Goal: Download file/media: Obtain a digital file from the website

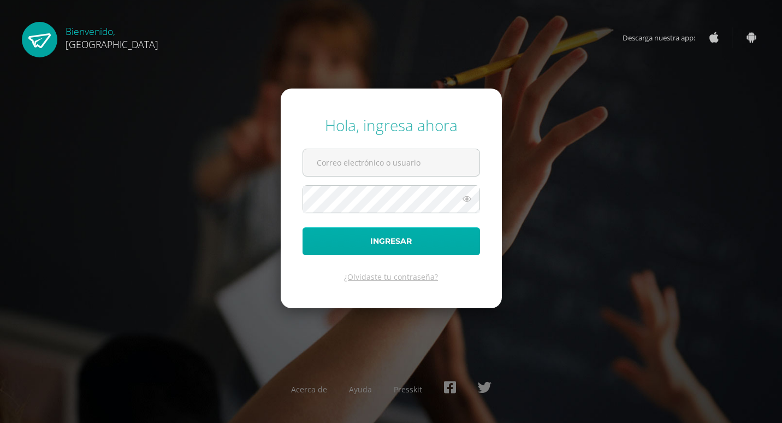
type input "monica.castaneda@colegiobelga.edu.gt"
drag, startPoint x: 336, startPoint y: 236, endPoint x: 463, endPoint y: 200, distance: 132.3
click at [337, 236] on button "Ingresar" at bounding box center [392, 241] width 178 height 28
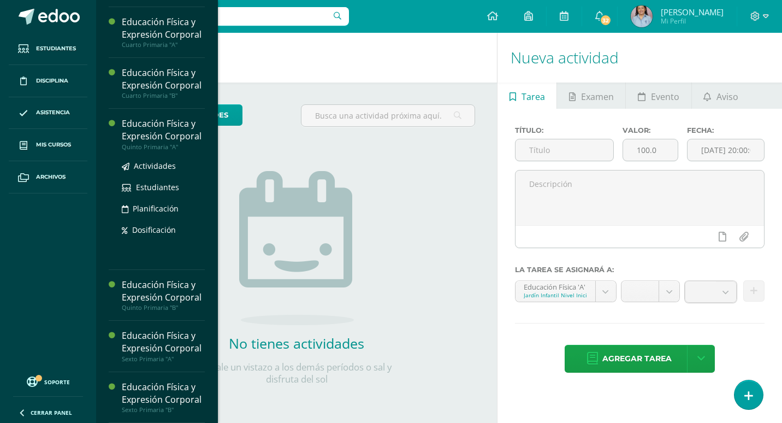
scroll to position [616, 0]
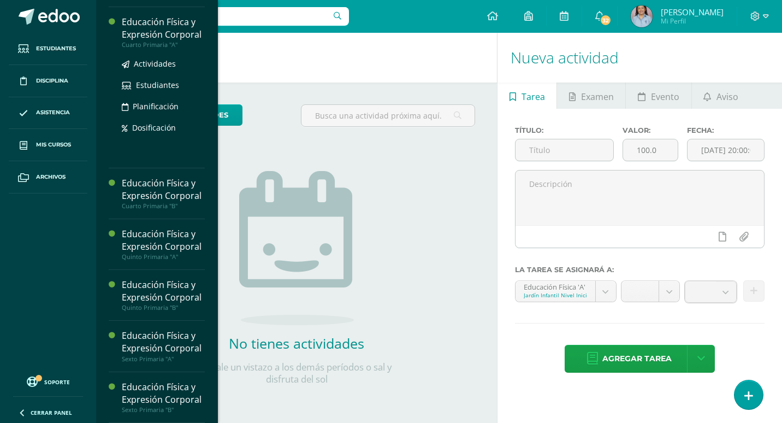
click at [146, 24] on div "Educación Física y Expresión Corporal" at bounding box center [163, 28] width 83 height 25
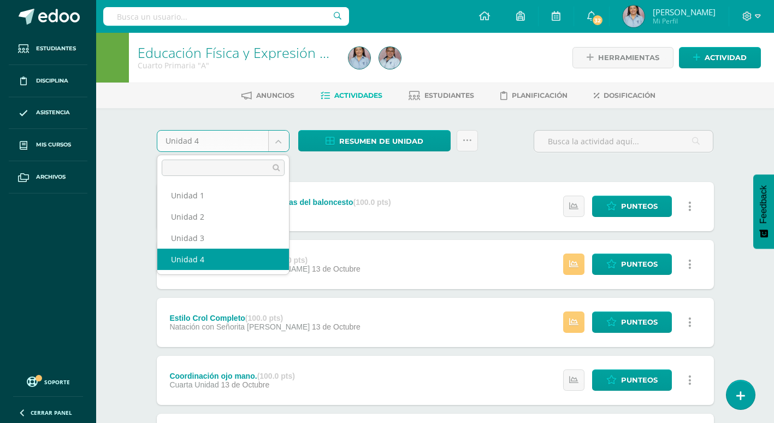
click at [278, 149] on body "Estudiantes Disciplina Asistencia Mis cursos Archivos Soporte Ayuda Reportar un…" at bounding box center [387, 410] width 774 height 821
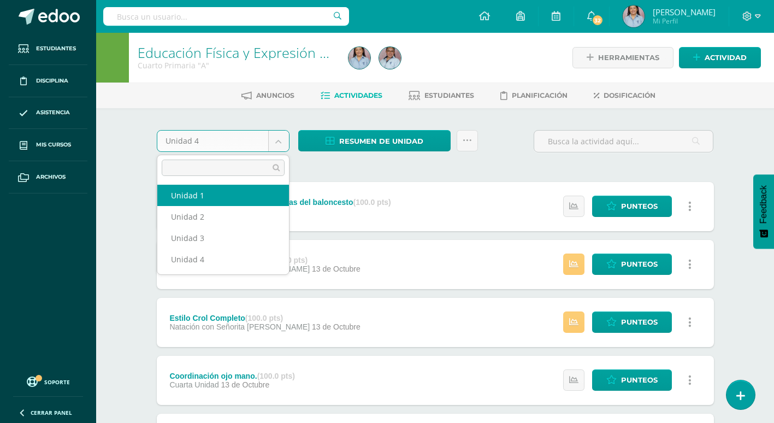
select select "Unidad 1"
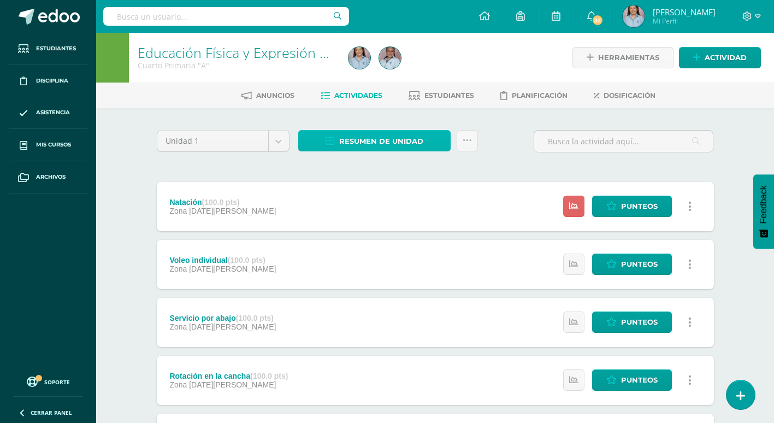
click at [416, 136] on span "Resumen de unidad" at bounding box center [381, 141] width 84 height 20
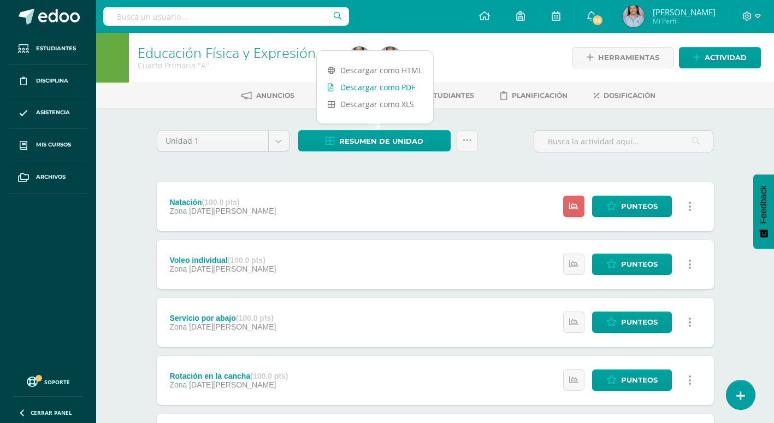
click at [402, 88] on link "Descargar como PDF" at bounding box center [375, 87] width 116 height 17
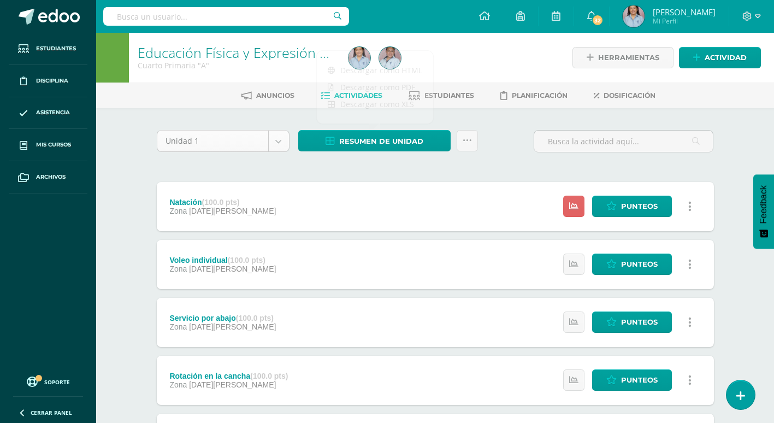
click at [273, 151] on div "Unidad 1" at bounding box center [223, 141] width 133 height 22
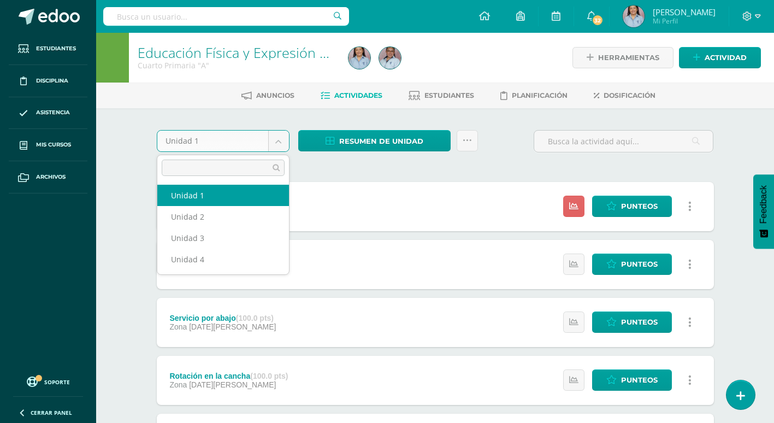
click at [274, 144] on body "Estudiantes Disciplina Asistencia Mis cursos Archivos Soporte Ayuda Reportar un…" at bounding box center [387, 354] width 774 height 709
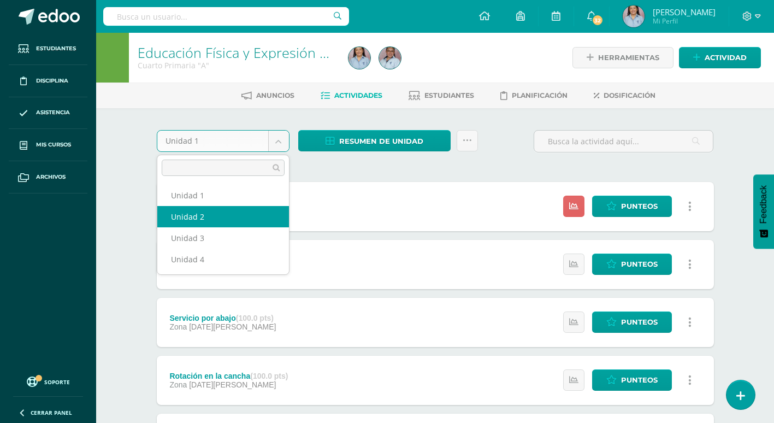
select select "Unidad 2"
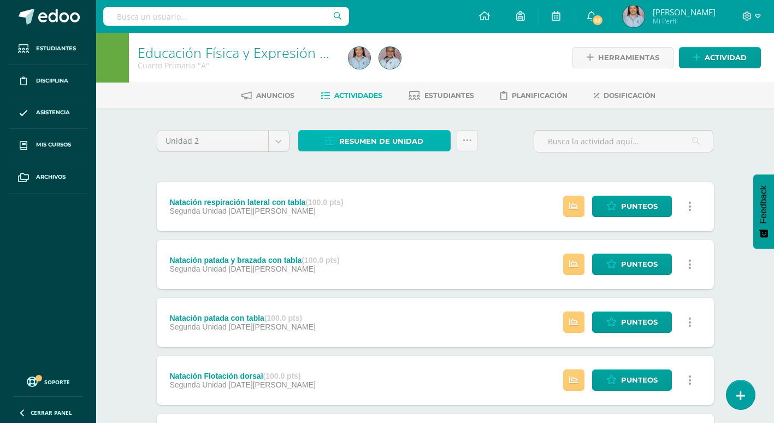
click at [403, 141] on span "Resumen de unidad" at bounding box center [381, 141] width 84 height 20
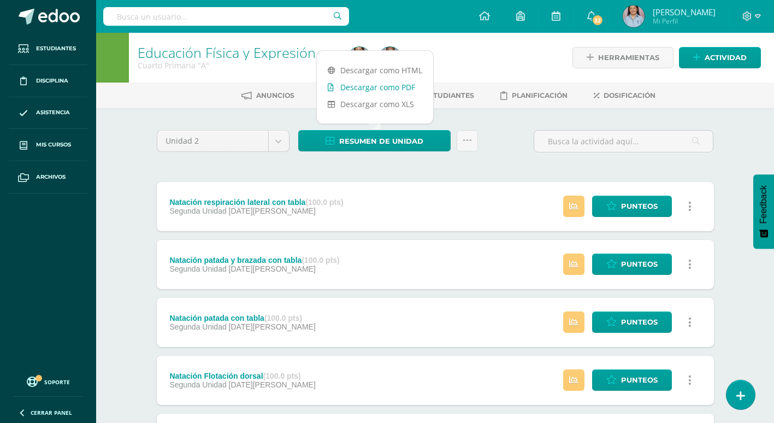
click at [393, 92] on link "Descargar como PDF" at bounding box center [375, 87] width 116 height 17
click at [279, 140] on body "Estudiantes Disciplina Asistencia Mis cursos Archivos Soporte Ayuda Reportar un…" at bounding box center [387, 410] width 774 height 821
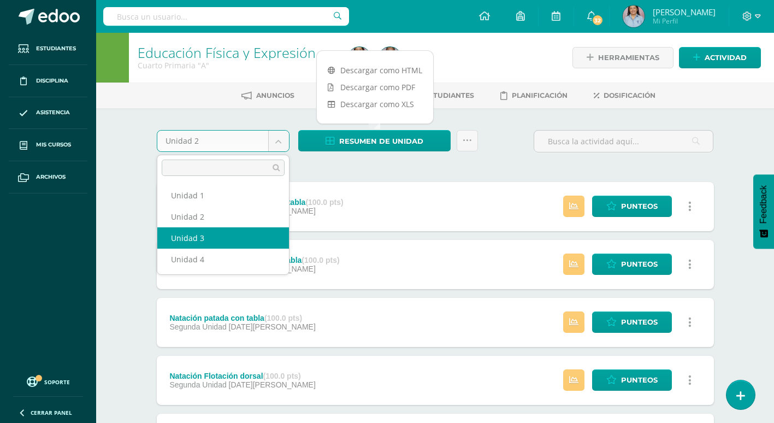
select select "Unidad 3"
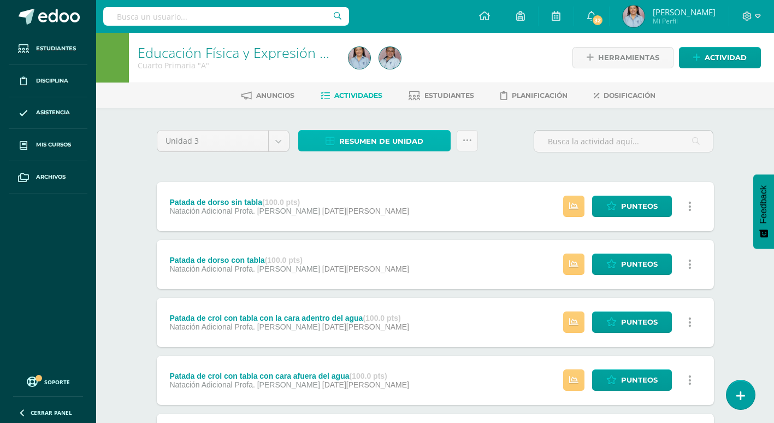
click at [398, 146] on span "Resumen de unidad" at bounding box center [381, 141] width 84 height 20
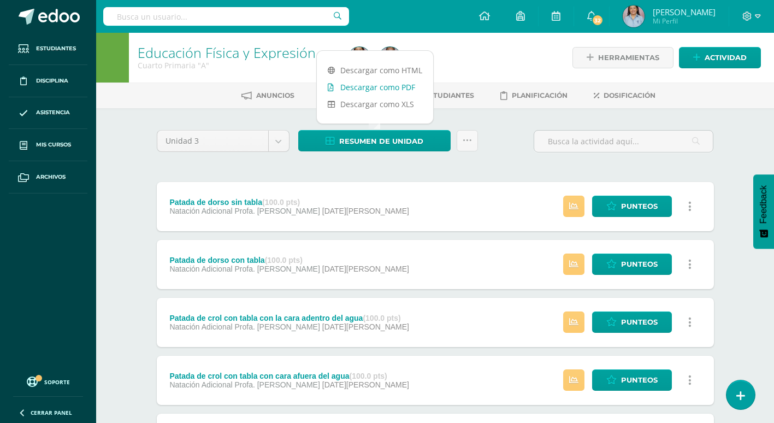
click at [394, 85] on link "Descargar como PDF" at bounding box center [375, 87] width 116 height 17
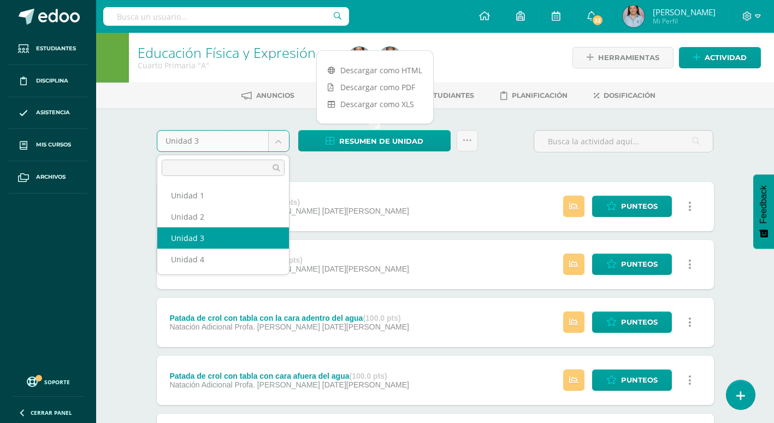
drag, startPoint x: 274, startPoint y: 140, endPoint x: 267, endPoint y: 152, distance: 14.2
click at [274, 141] on body "Estudiantes Disciplina Asistencia Mis cursos Archivos Soporte Ayuda Reportar un…" at bounding box center [387, 410] width 774 height 821
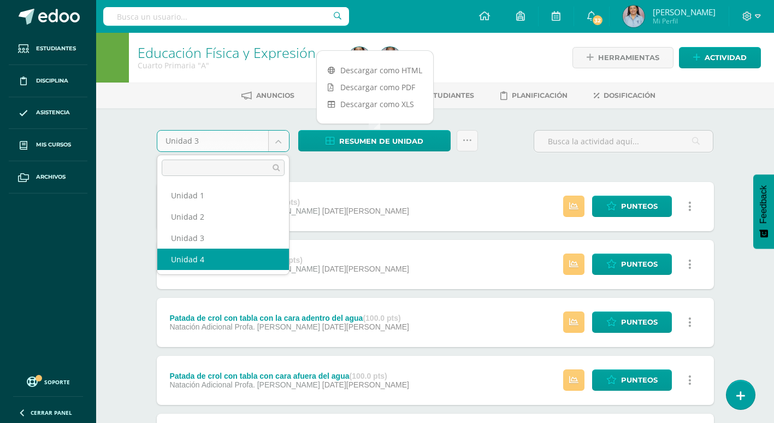
select select "Unidad 4"
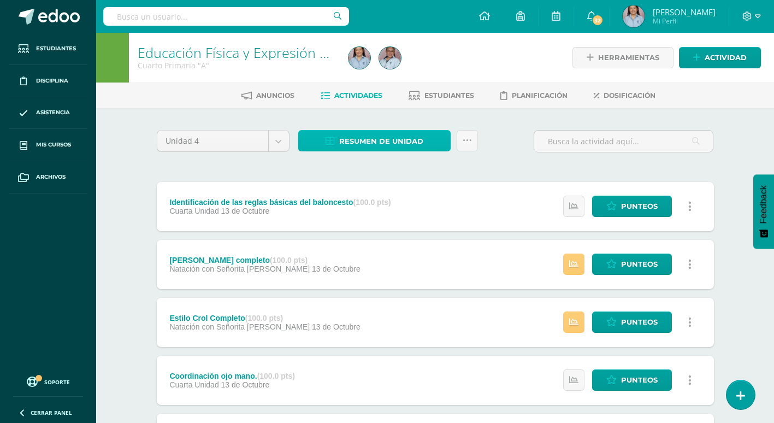
click at [341, 138] on span "Resumen de unidad" at bounding box center [381, 141] width 84 height 20
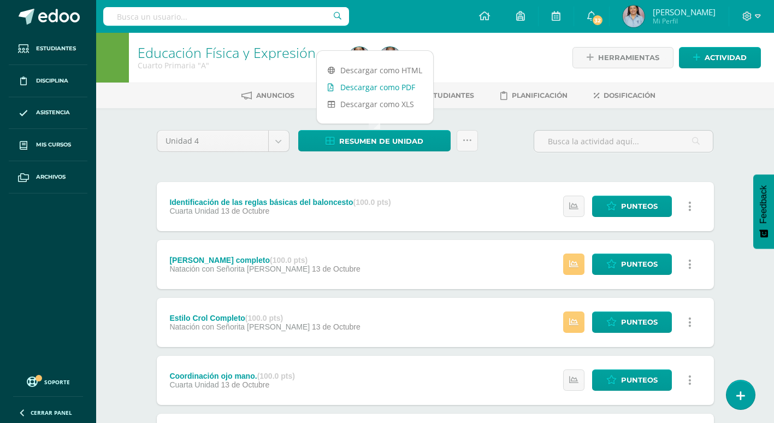
click at [345, 90] on link "Descargar como PDF" at bounding box center [375, 87] width 116 height 17
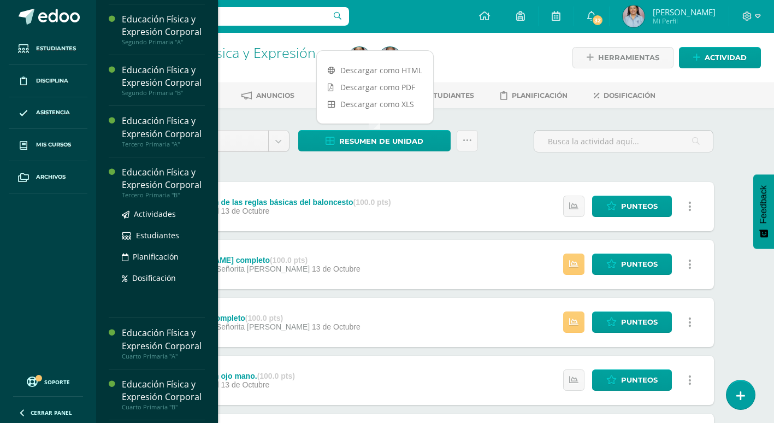
scroll to position [491, 0]
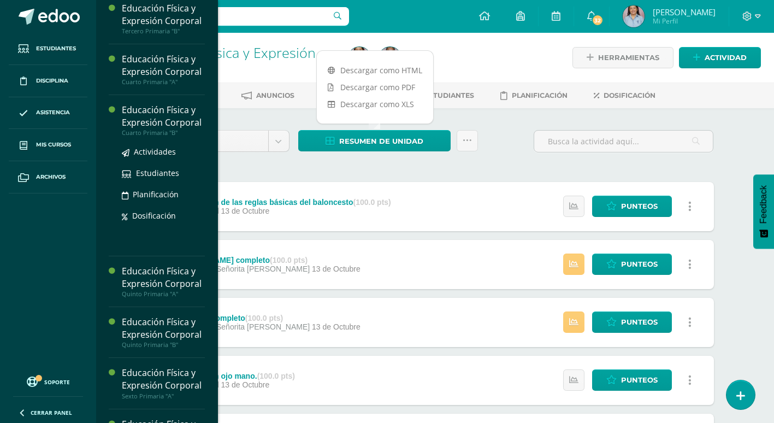
click at [146, 129] on div "Educación Física y Expresión Corporal" at bounding box center [163, 116] width 83 height 25
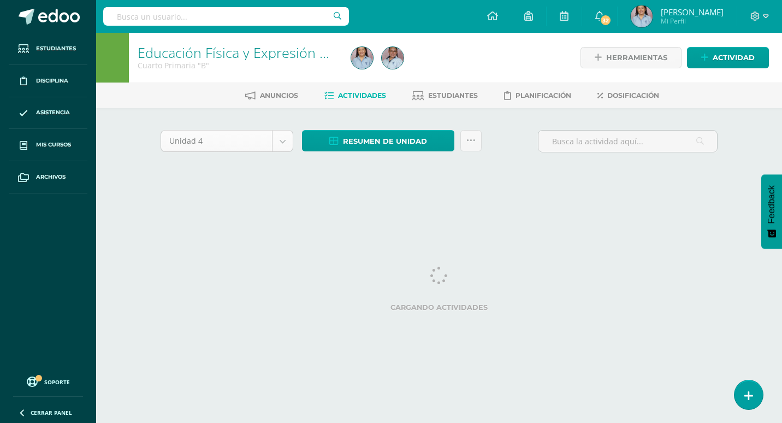
click at [278, 144] on body "Estudiantes Disciplina Asistencia Mis cursos Archivos Soporte Ayuda Reportar un…" at bounding box center [391, 102] width 782 height 204
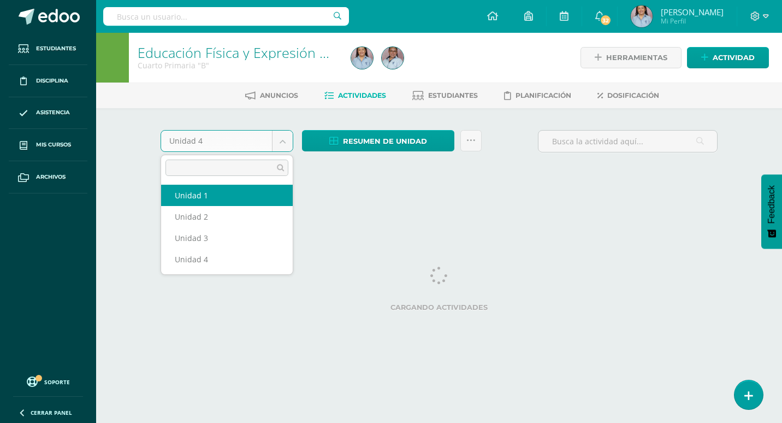
select select "Unidad 1"
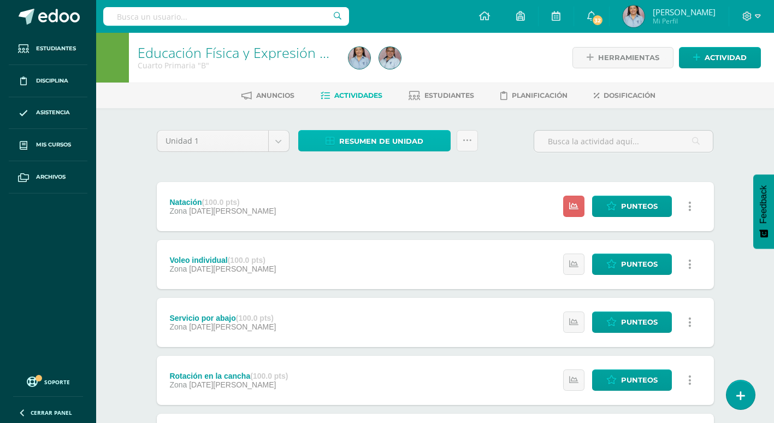
click at [362, 143] on span "Resumen de unidad" at bounding box center [381, 141] width 84 height 20
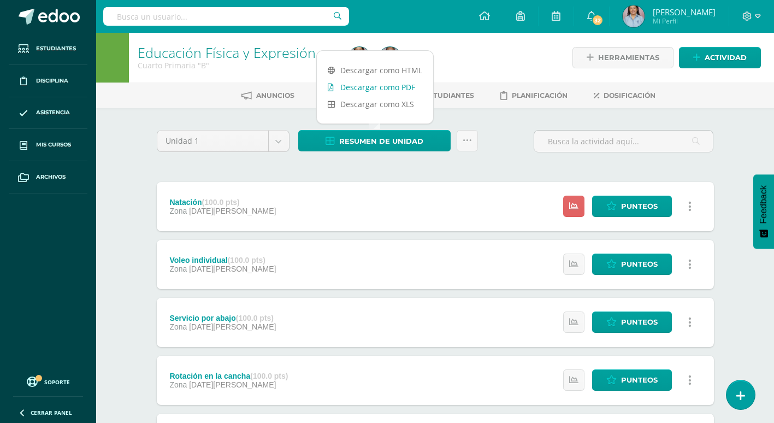
click at [376, 85] on link "Descargar como PDF" at bounding box center [375, 87] width 116 height 17
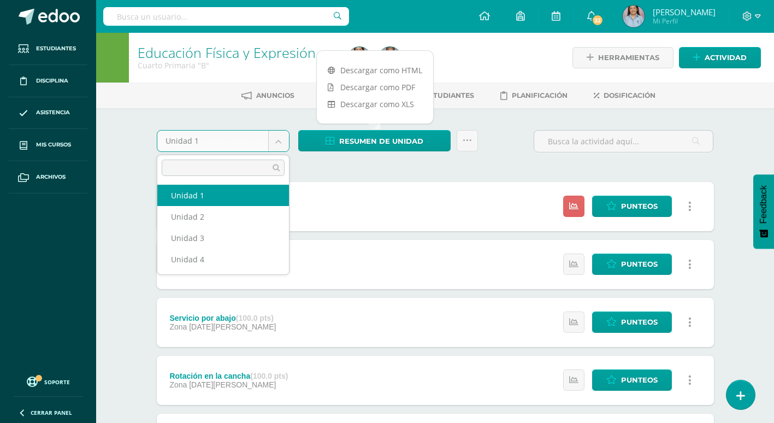
click at [273, 141] on body "Estudiantes Disciplina Asistencia Mis cursos Archivos Soporte Ayuda Reportar un…" at bounding box center [387, 325] width 774 height 651
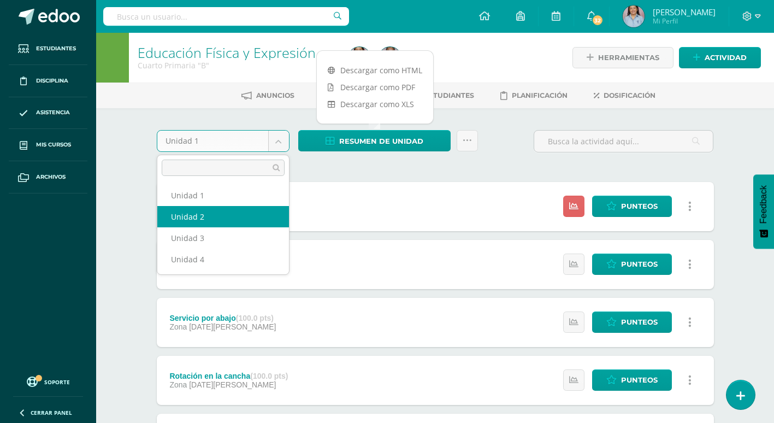
select select "Unidad 2"
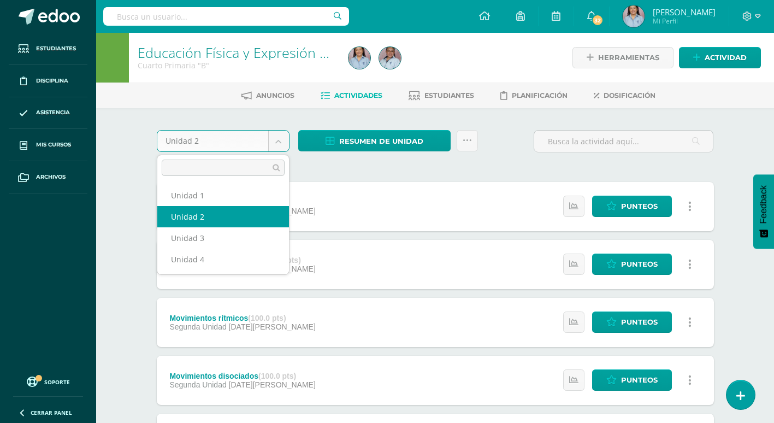
click at [276, 145] on body "Estudiantes Disciplina Asistencia Mis cursos Archivos Soporte Ayuda Reportar un…" at bounding box center [387, 410] width 774 height 821
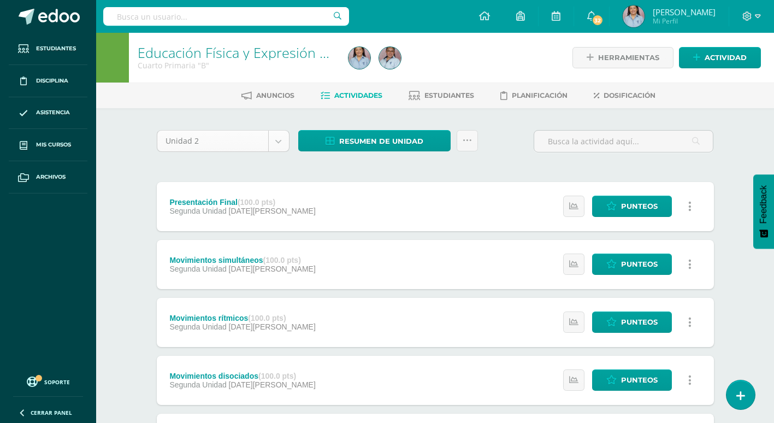
click at [276, 145] on body "Estudiantes Disciplina Asistencia Mis cursos Archivos Soporte Ayuda Reportar un…" at bounding box center [387, 410] width 774 height 821
click at [357, 145] on span "Resumen de unidad" at bounding box center [381, 141] width 84 height 20
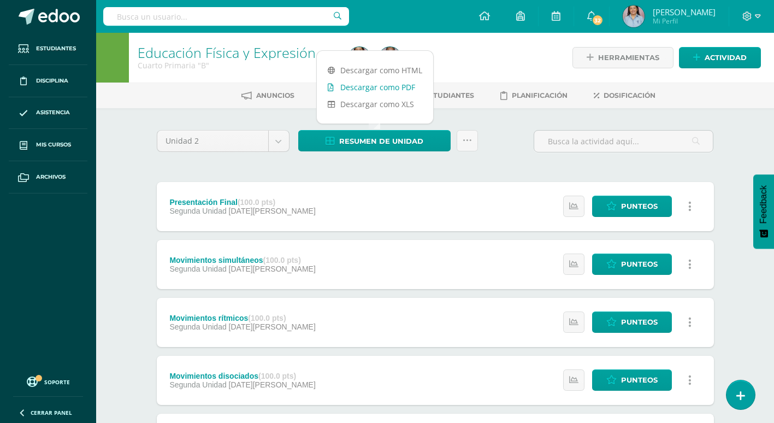
click at [363, 90] on link "Descargar como PDF" at bounding box center [375, 87] width 116 height 17
click at [281, 137] on body "Estudiantes Disciplina Asistencia Mis cursos Archivos Soporte Ayuda Reportar un…" at bounding box center [387, 410] width 774 height 821
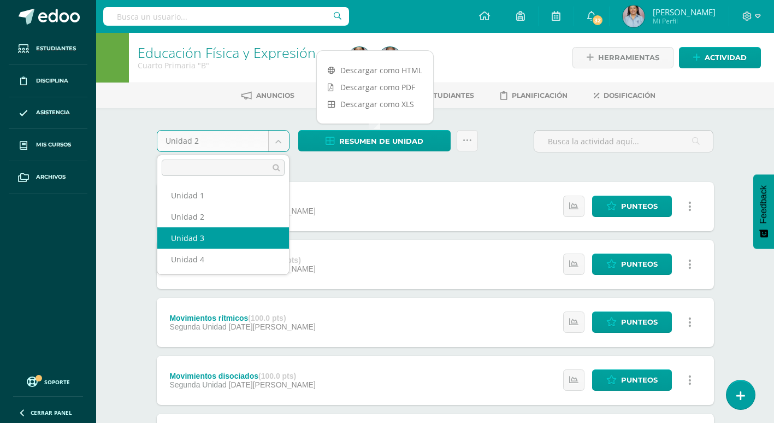
drag, startPoint x: 245, startPoint y: 243, endPoint x: 307, endPoint y: 175, distance: 91.6
select select "Unidad 3"
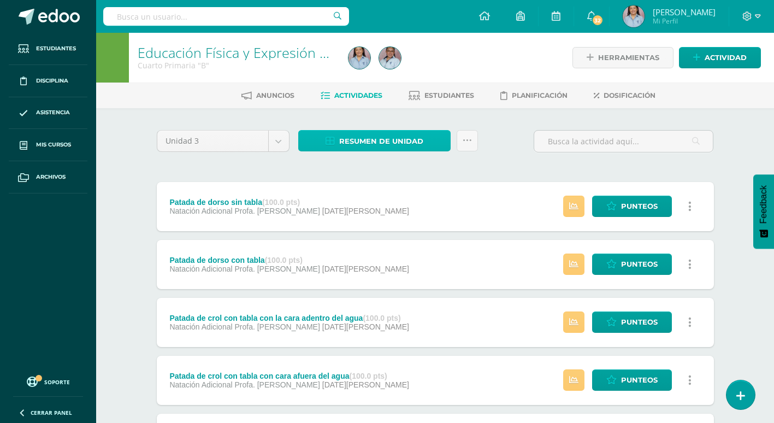
click at [406, 145] on span "Resumen de unidad" at bounding box center [381, 141] width 84 height 20
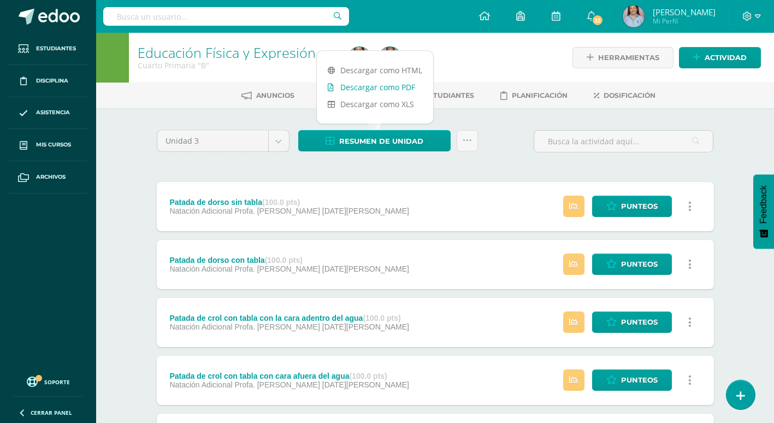
click at [403, 89] on link "Descargar como PDF" at bounding box center [375, 87] width 116 height 17
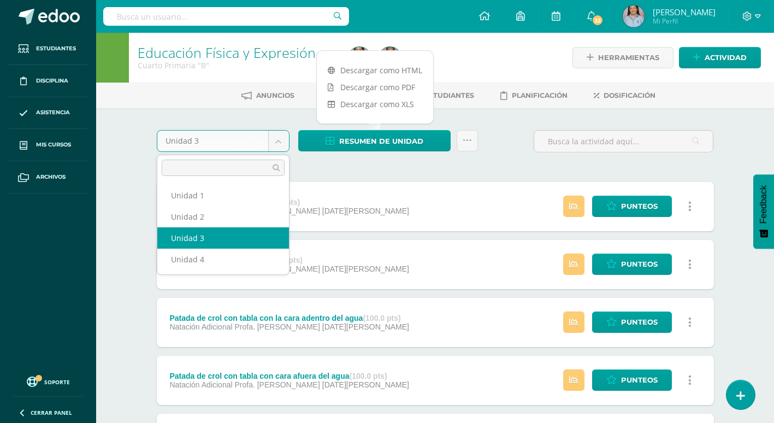
click at [278, 144] on body "Estudiantes Disciplina Asistencia Mis cursos Archivos Soporte Ayuda Reportar un…" at bounding box center [387, 410] width 774 height 821
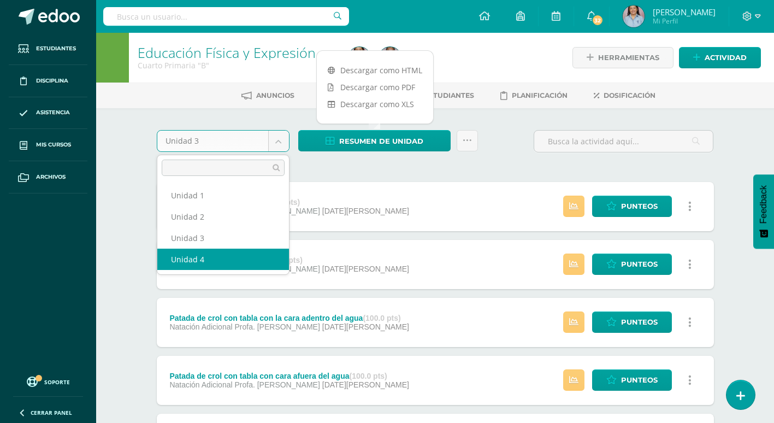
select select "Unidad 4"
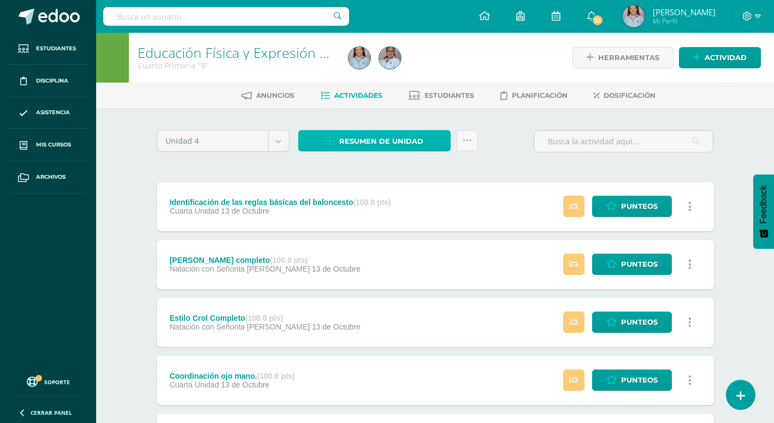
click at [363, 140] on span "Resumen de unidad" at bounding box center [381, 141] width 84 height 20
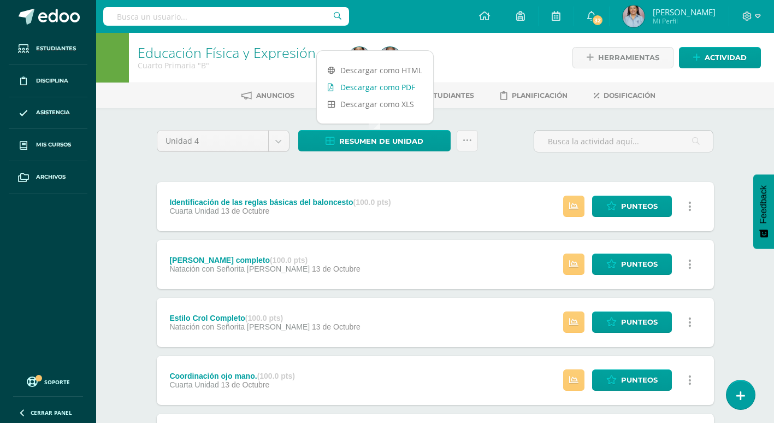
click at [369, 85] on link "Descargar como PDF" at bounding box center [375, 87] width 116 height 17
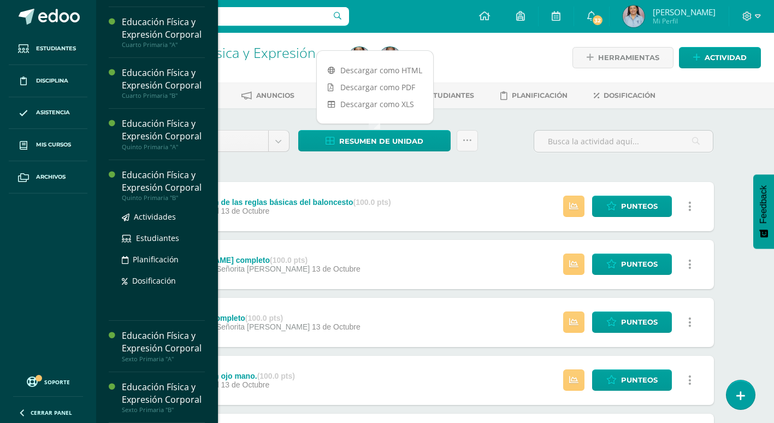
scroll to position [666, 0]
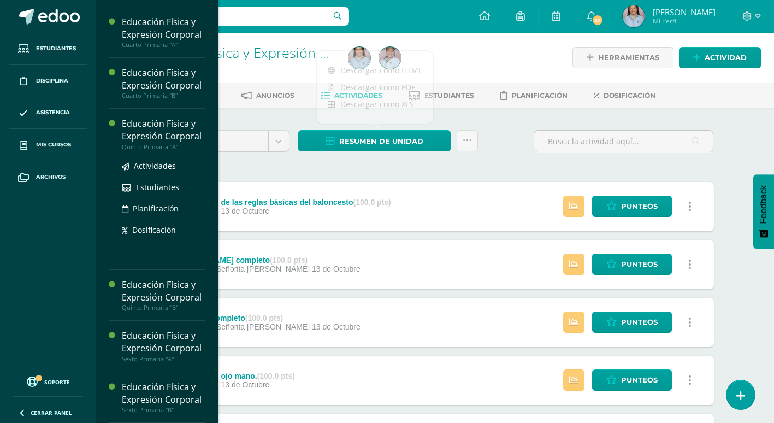
click at [164, 117] on div "Educación Física y Expresión Corporal" at bounding box center [163, 129] width 83 height 25
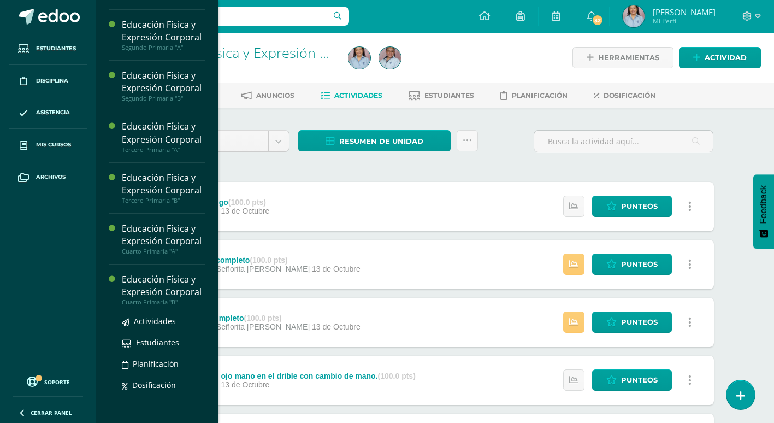
scroll to position [425, 0]
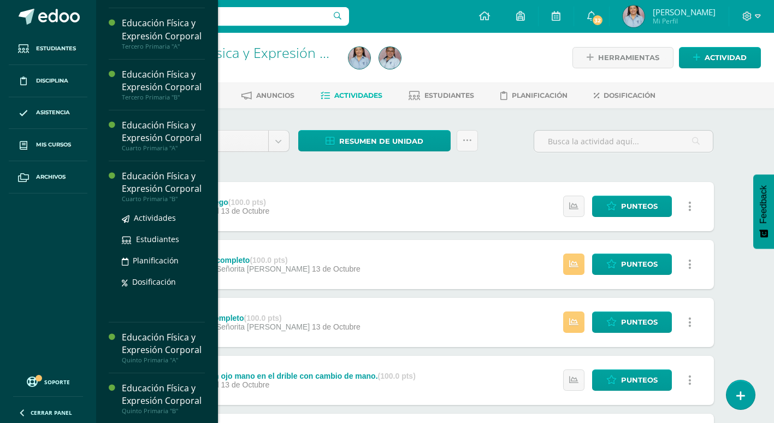
click at [160, 195] on div "Educación Física y Expresión Corporal" at bounding box center [163, 182] width 83 height 25
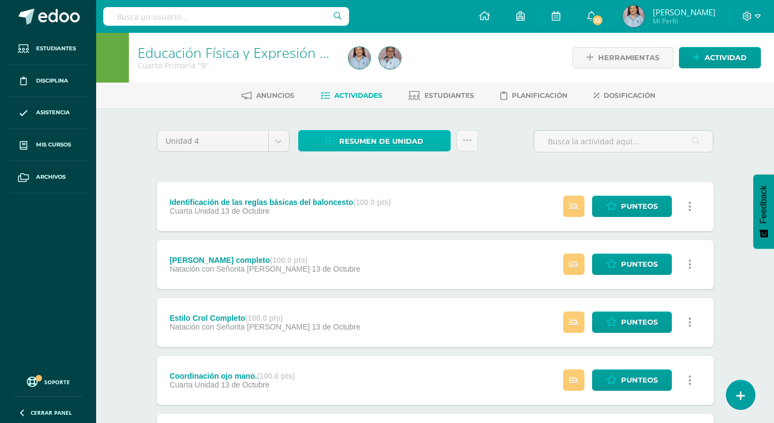
click at [414, 144] on span "Resumen de unidad" at bounding box center [381, 141] width 84 height 20
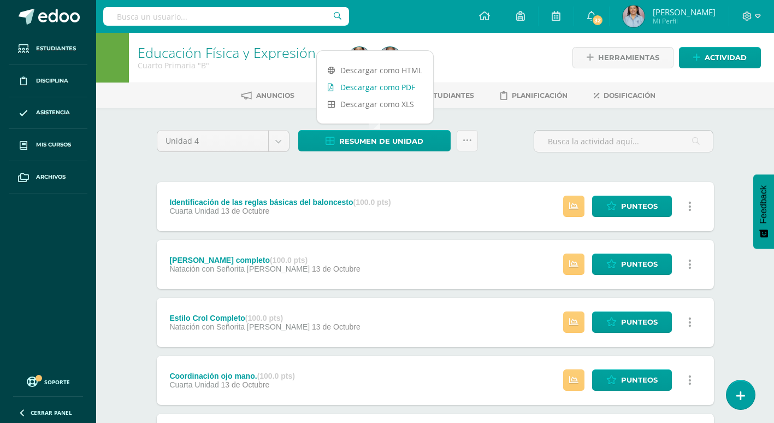
click at [414, 90] on link "Descargar como PDF" at bounding box center [375, 87] width 116 height 17
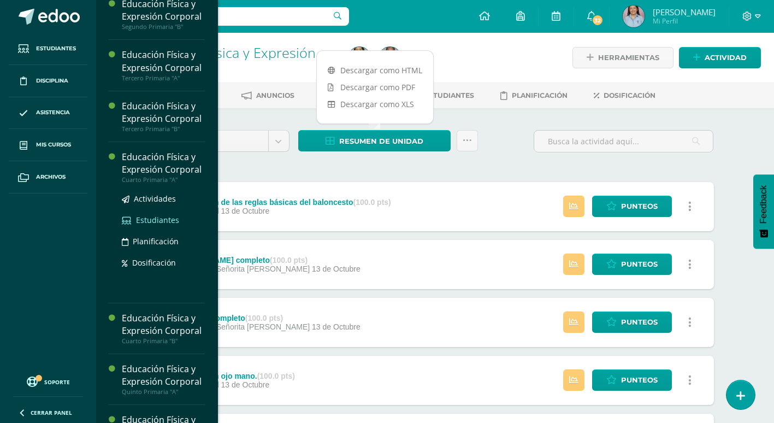
scroll to position [546, 0]
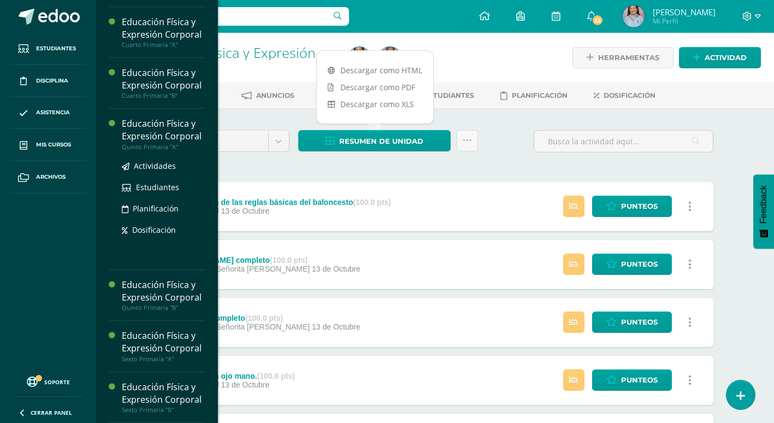
click at [162, 143] on div "Educación Física y Expresión Corporal" at bounding box center [163, 129] width 83 height 25
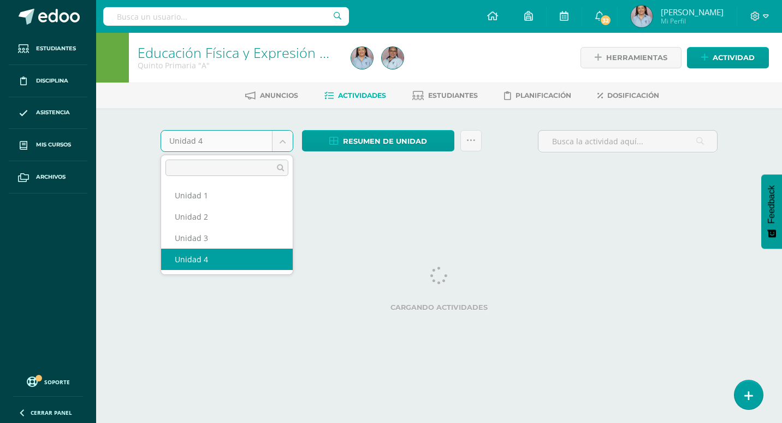
click at [281, 144] on body "Estudiantes Disciplina Asistencia Mis cursos Archivos Soporte Ayuda Reportar un…" at bounding box center [391, 102] width 782 height 204
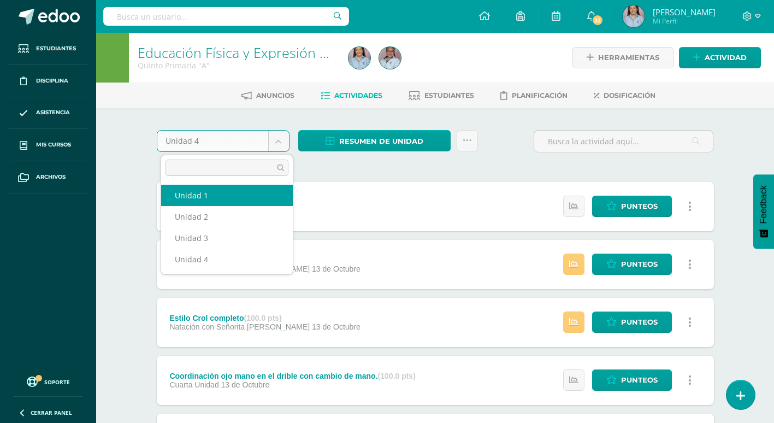
select select "Unidad 1"
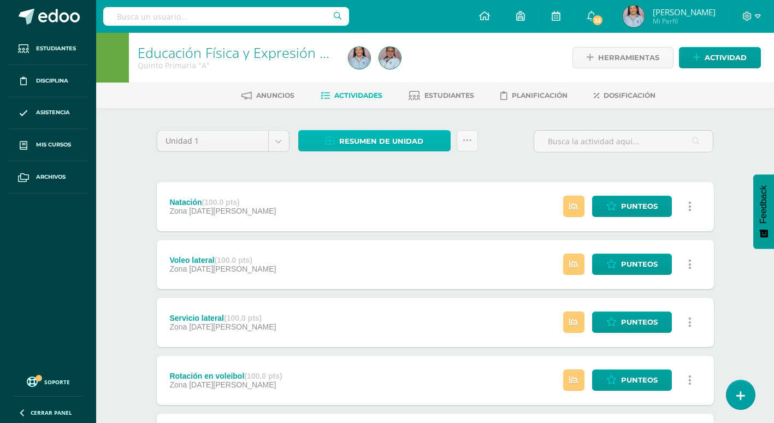
click at [402, 139] on span "Resumen de unidad" at bounding box center [381, 141] width 84 height 20
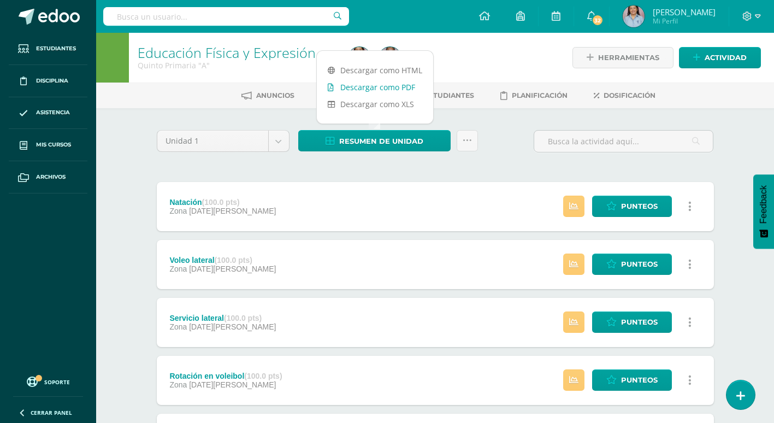
click at [410, 89] on link "Descargar como PDF" at bounding box center [375, 87] width 116 height 17
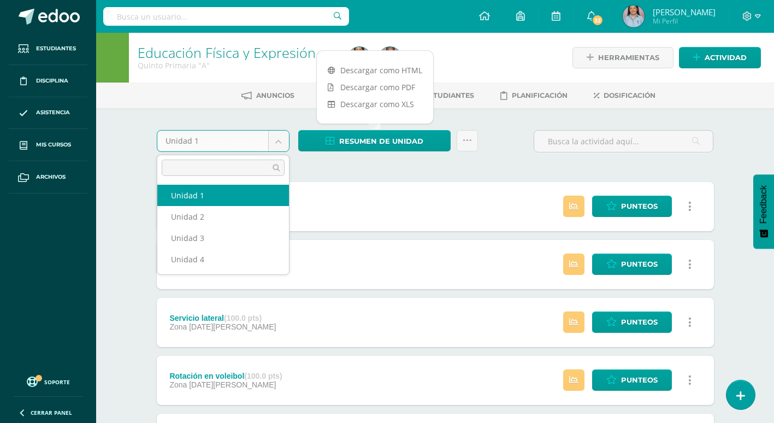
click at [277, 149] on body "Estudiantes Disciplina Asistencia Mis cursos Archivos Soporte Ayuda Reportar un…" at bounding box center [387, 325] width 774 height 651
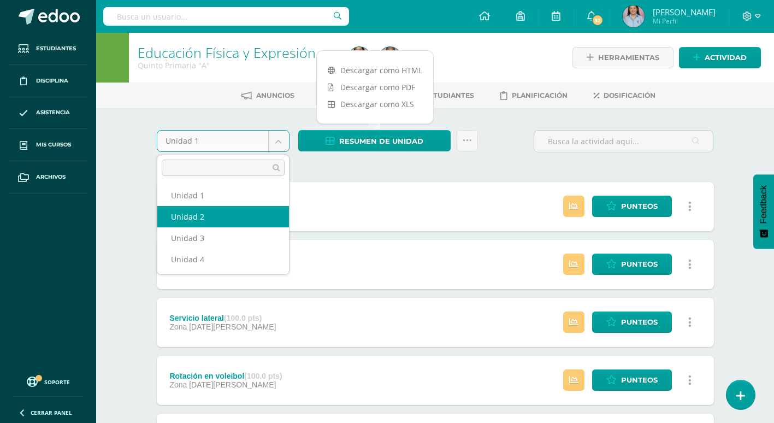
select select "Unidad 2"
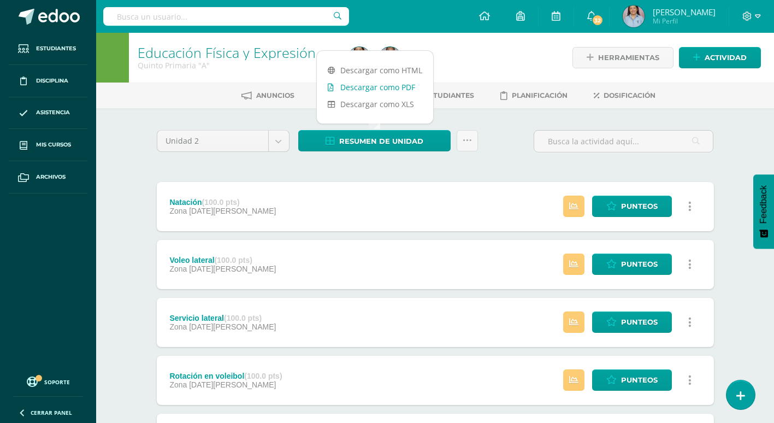
click at [361, 89] on link "Descargar como PDF" at bounding box center [375, 87] width 116 height 17
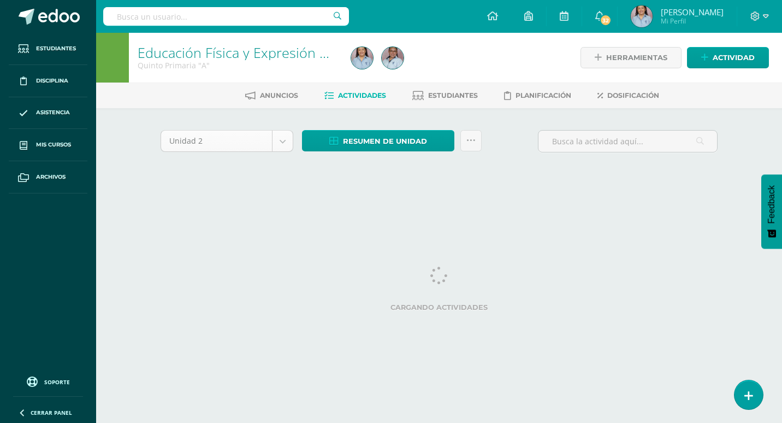
click at [278, 139] on body "Estudiantes Disciplina Asistencia Mis cursos Archivos Soporte Ayuda Reportar un…" at bounding box center [391, 102] width 782 height 204
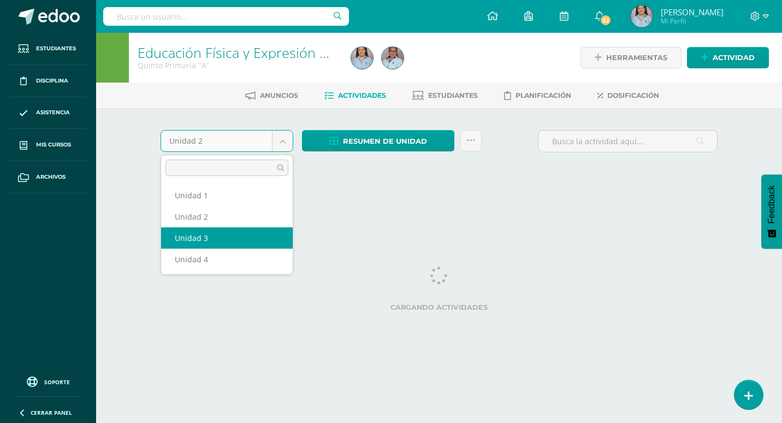
select select "Unidad 3"
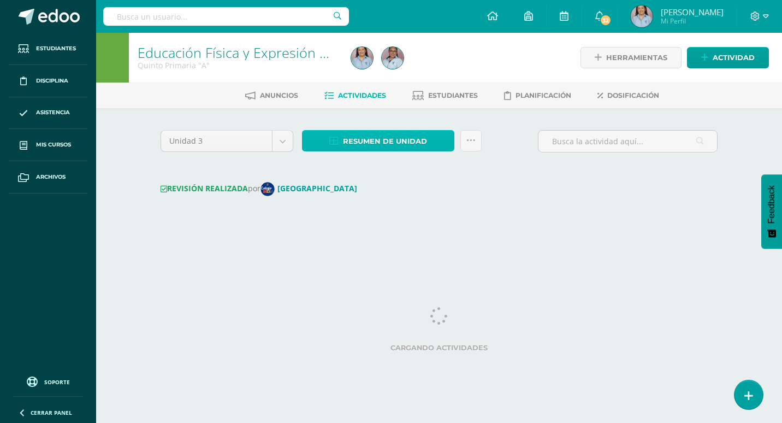
click at [373, 138] on span "Resumen de unidad" at bounding box center [385, 141] width 84 height 20
click at [372, 144] on span "Resumen de unidad" at bounding box center [385, 141] width 84 height 20
click at [278, 146] on body "Estudiantes Disciplina Asistencia Mis cursos Archivos Soporte Ayuda Reportar un…" at bounding box center [391, 122] width 782 height 244
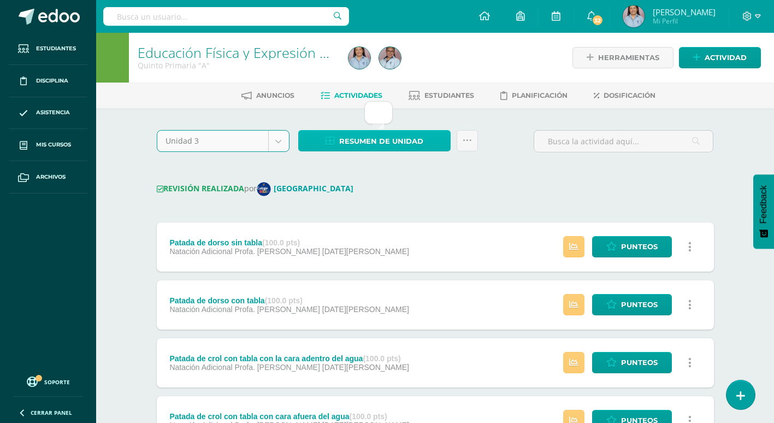
click at [370, 144] on span "Resumen de unidad" at bounding box center [381, 141] width 84 height 20
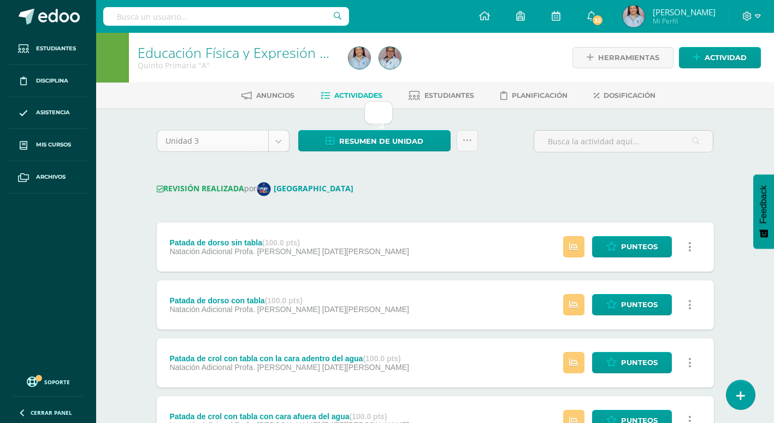
click at [281, 140] on body "Estudiantes Disciplina Asistencia Mis cursos Archivos Soporte Ayuda Reportar un…" at bounding box center [387, 431] width 774 height 862
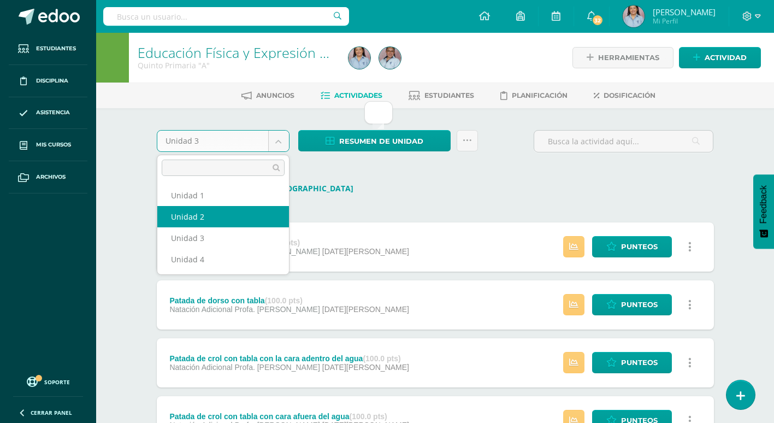
select select "Unidad 2"
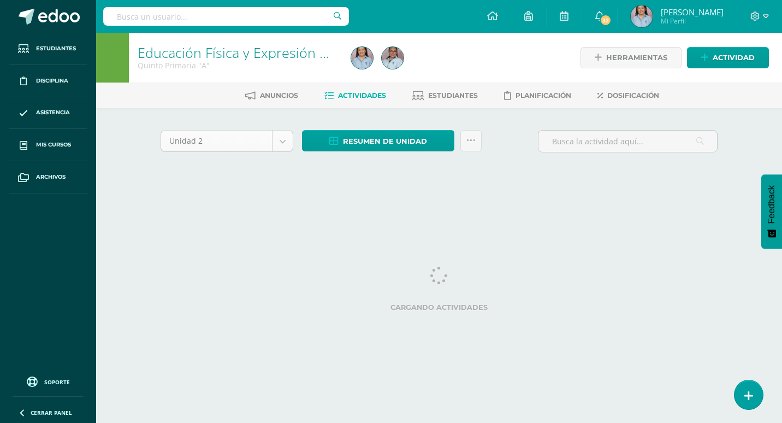
click at [281, 141] on body "Estudiantes Disciplina Asistencia Mis cursos Archivos Soporte Ayuda Reportar un…" at bounding box center [391, 102] width 782 height 204
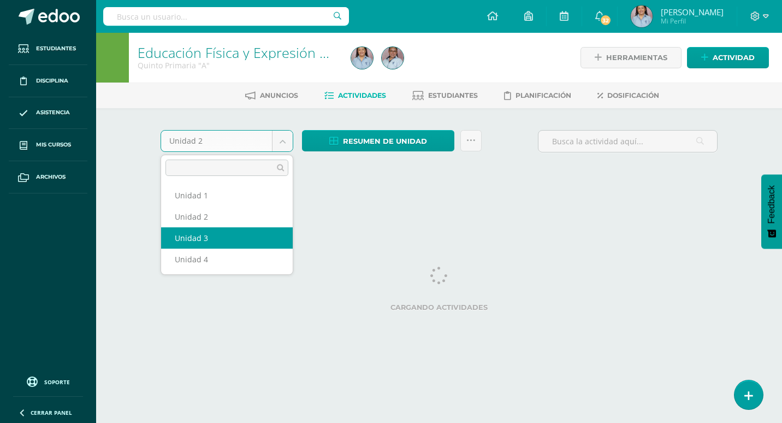
select select "Unidad 3"
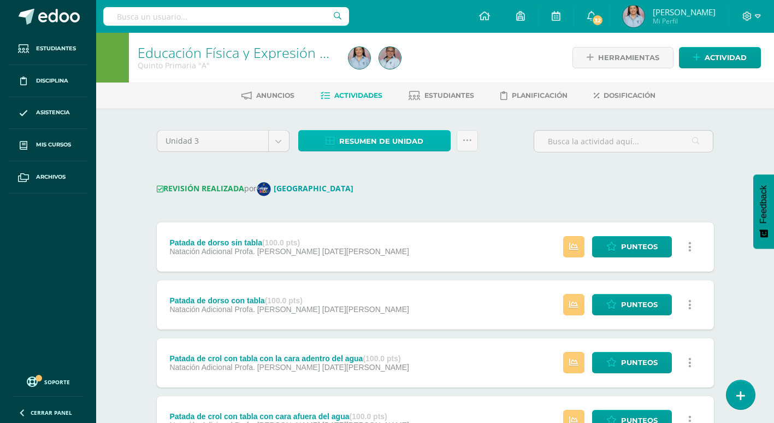
click at [400, 140] on span "Resumen de unidad" at bounding box center [381, 141] width 84 height 20
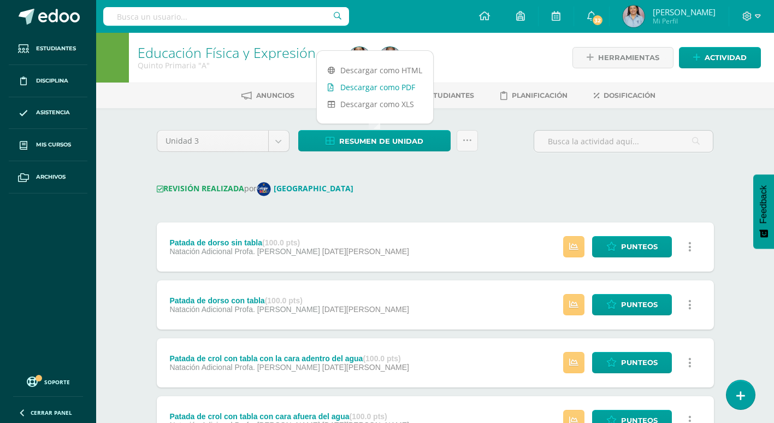
click at [398, 90] on link "Descargar como PDF" at bounding box center [375, 87] width 116 height 17
click at [281, 148] on body "Estudiantes Disciplina Asistencia Mis cursos Archivos Soporte Ayuda Reportar un…" at bounding box center [387, 431] width 774 height 862
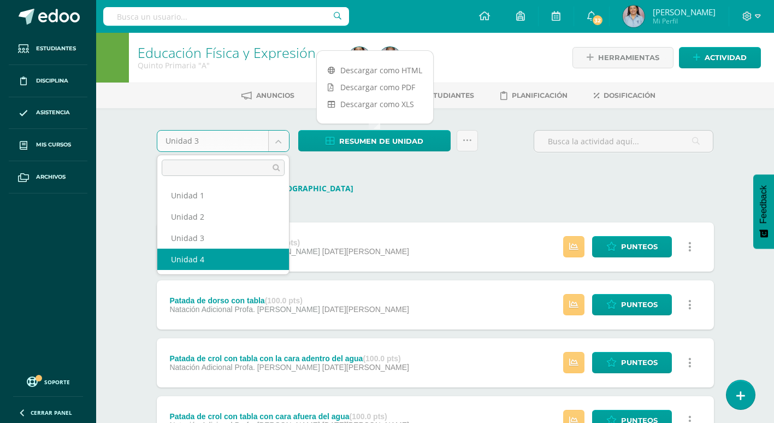
select select "Unidad 4"
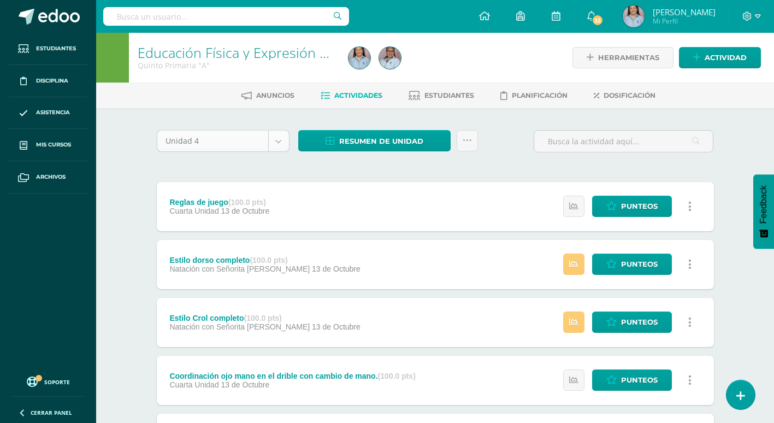
click at [287, 146] on body "Estudiantes Disciplina Asistencia Mis cursos Archivos Soporte Ayuda Reportar un…" at bounding box center [387, 383] width 774 height 767
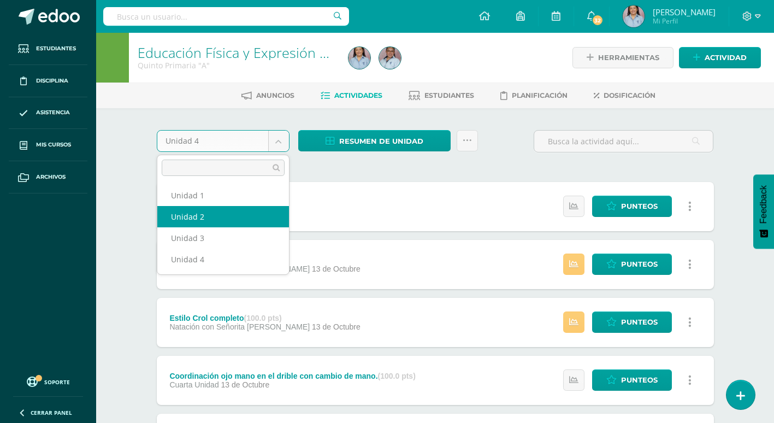
select select "Unidad 2"
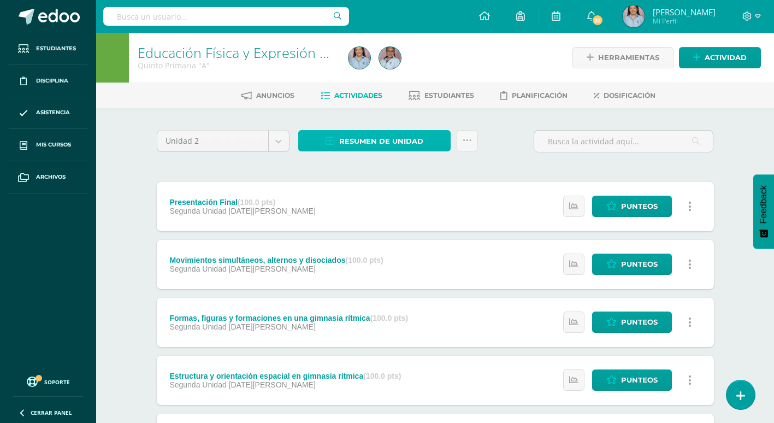
click at [338, 137] on link "Resumen de unidad" at bounding box center [374, 140] width 152 height 21
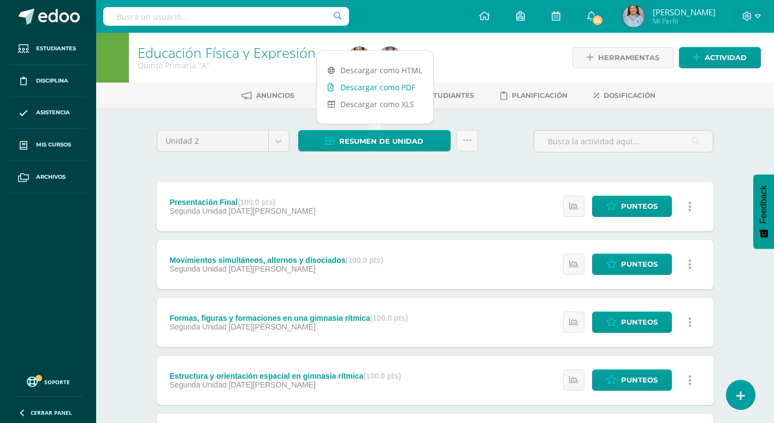
click at [368, 84] on link "Descargar como PDF" at bounding box center [375, 87] width 116 height 17
click at [276, 143] on body "Estudiantes Disciplina Asistencia Mis cursos Archivos Soporte Ayuda Reportar un…" at bounding box center [387, 410] width 774 height 821
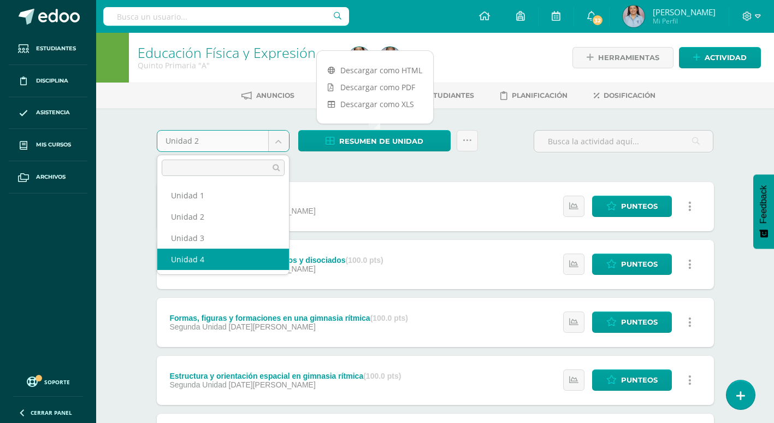
select select "Unidad 4"
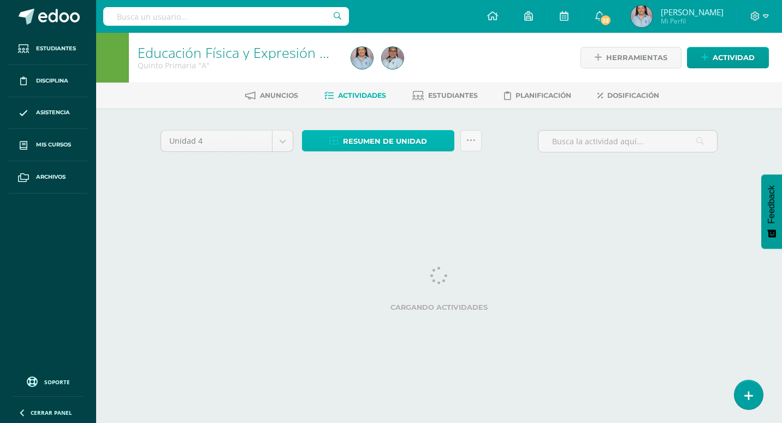
click at [381, 143] on span "Resumen de unidad" at bounding box center [385, 141] width 84 height 20
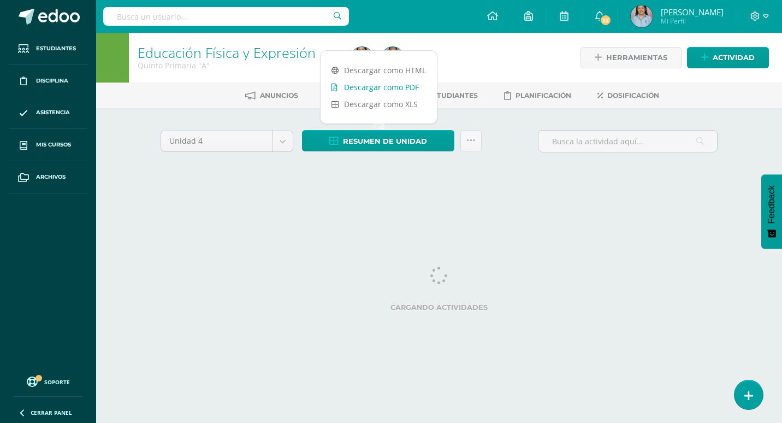
click at [388, 92] on link "Descargar como PDF" at bounding box center [379, 87] width 116 height 17
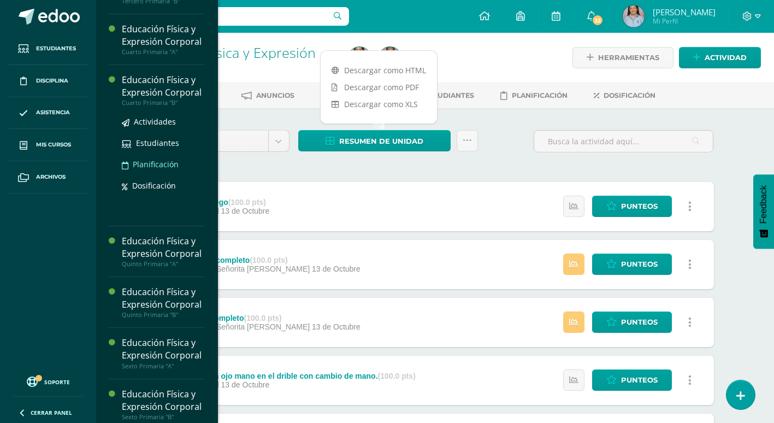
scroll to position [630, 0]
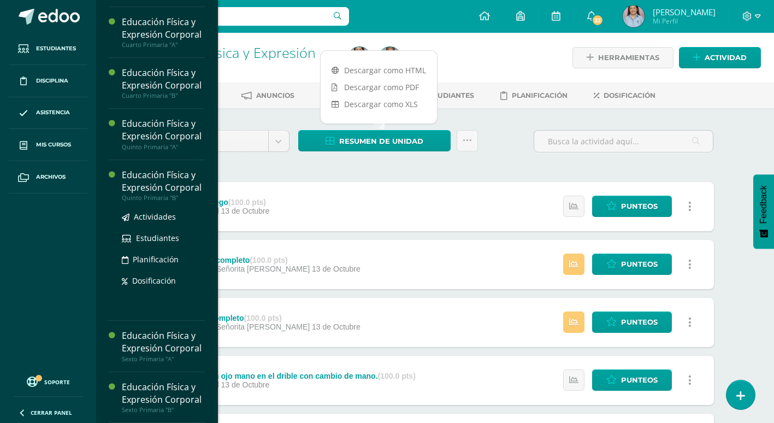
click at [146, 194] on div "Educación Física y Expresión Corporal" at bounding box center [163, 181] width 83 height 25
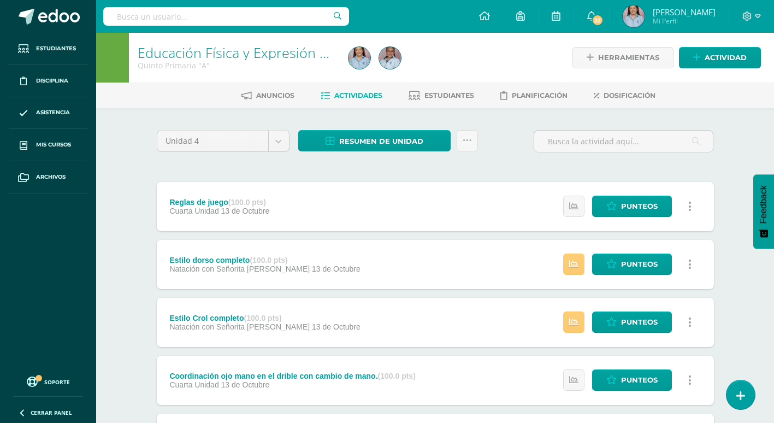
scroll to position [569, 0]
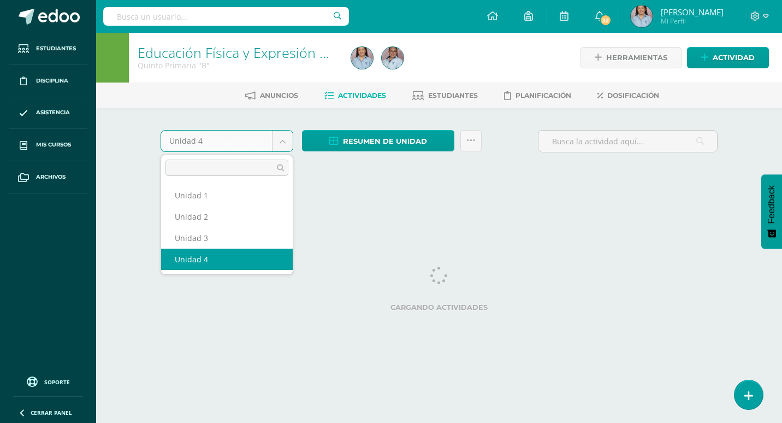
click at [279, 144] on body "Estudiantes Disciplina Asistencia Mis cursos Archivos Soporte Ayuda Reportar un…" at bounding box center [391, 102] width 782 height 204
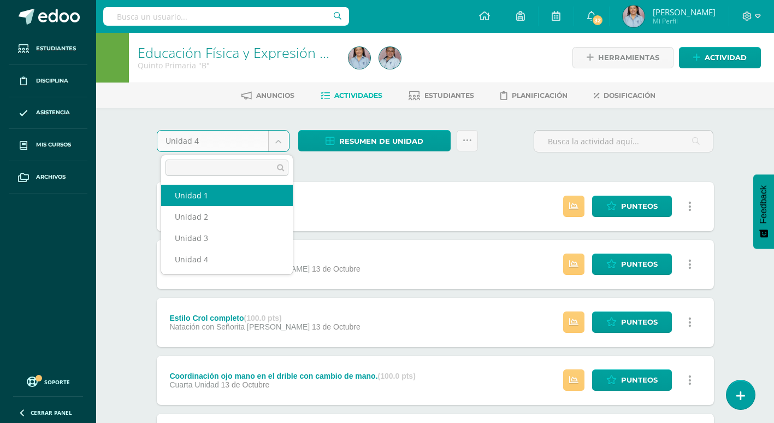
select select "Unidad 1"
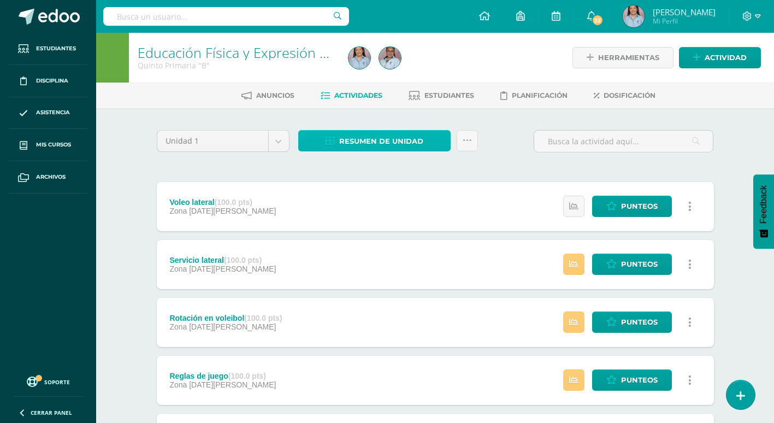
click at [326, 137] on icon at bounding box center [330, 141] width 9 height 9
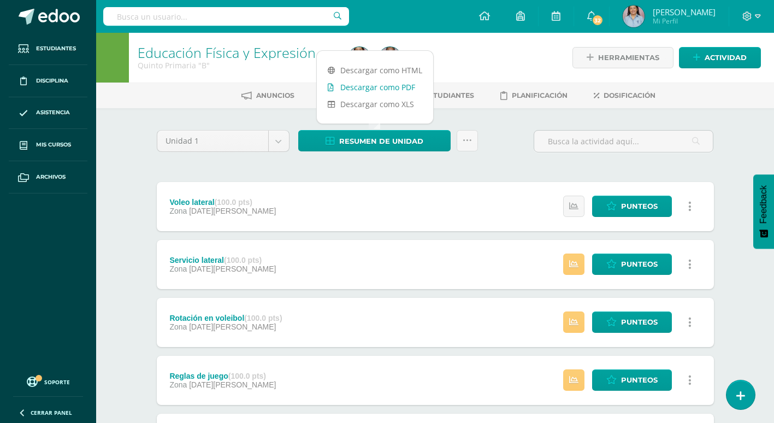
click at [349, 88] on link "Descargar como PDF" at bounding box center [375, 87] width 116 height 17
click at [276, 141] on body "Estudiantes Disciplina Asistencia Mis cursos Archivos Soporte Ayuda Reportar un…" at bounding box center [387, 325] width 774 height 651
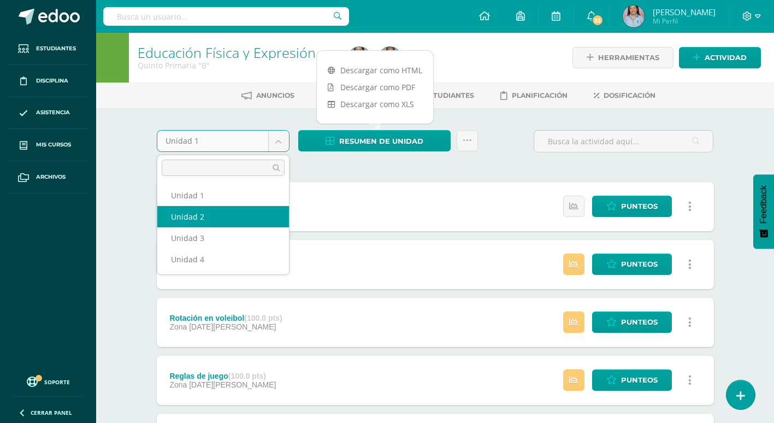
select select "Unidad 2"
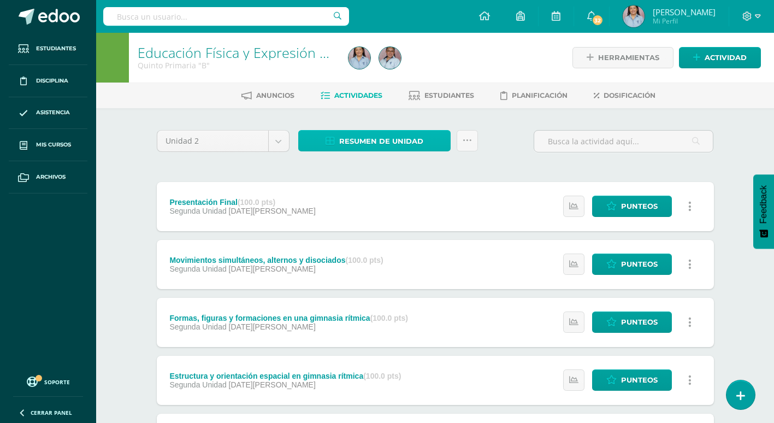
click at [355, 144] on span "Resumen de unidad" at bounding box center [381, 141] width 84 height 20
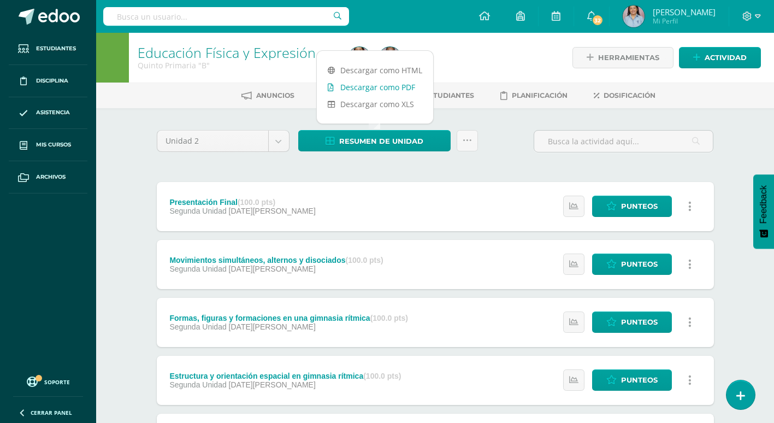
click at [377, 86] on link "Descargar como PDF" at bounding box center [375, 87] width 116 height 17
click at [282, 136] on body "Estudiantes Disciplina Asistencia Mis cursos Archivos Soporte Ayuda Reportar un…" at bounding box center [387, 410] width 774 height 821
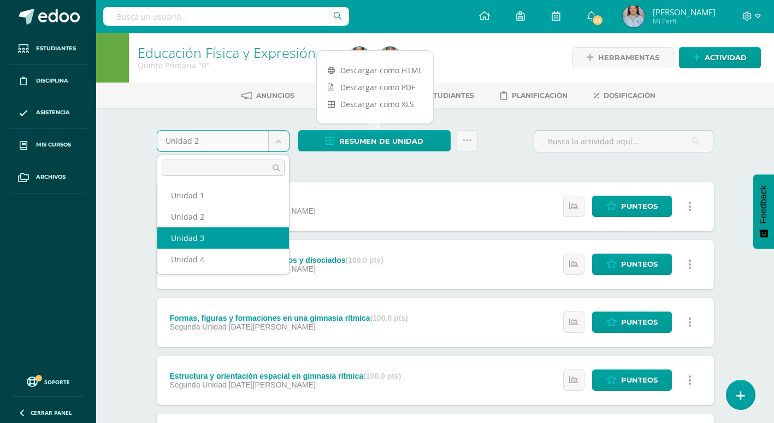
select select "Unidad 3"
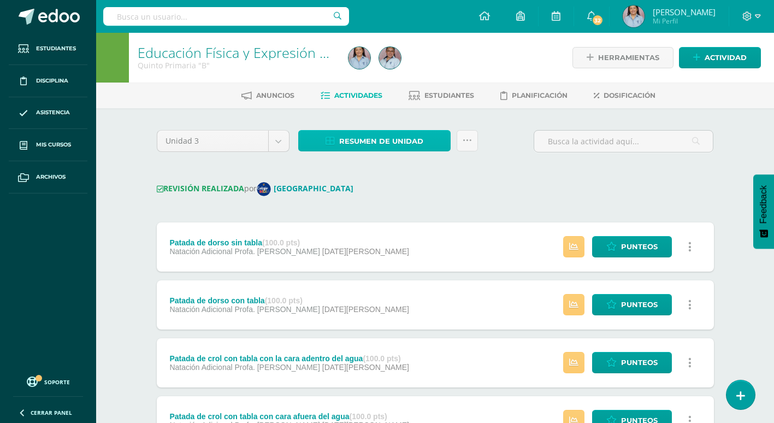
click at [403, 141] on span "Resumen de unidad" at bounding box center [381, 141] width 84 height 20
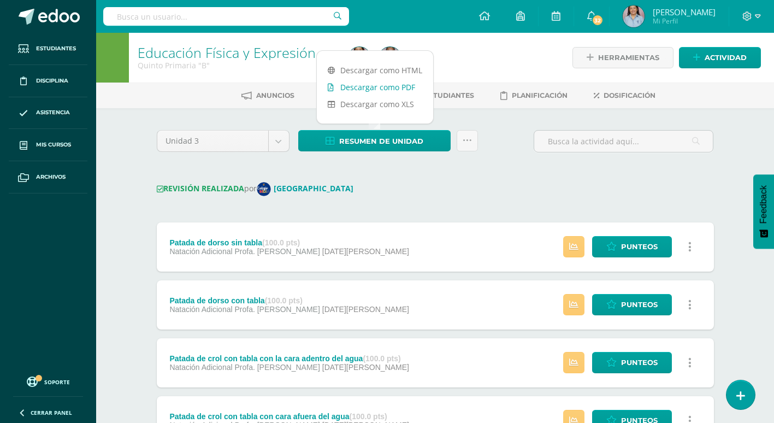
click at [402, 89] on link "Descargar como PDF" at bounding box center [375, 87] width 116 height 17
click at [282, 150] on body "Estudiantes Disciplina Asistencia Mis cursos Archivos Soporte Ayuda Reportar un…" at bounding box center [387, 431] width 774 height 862
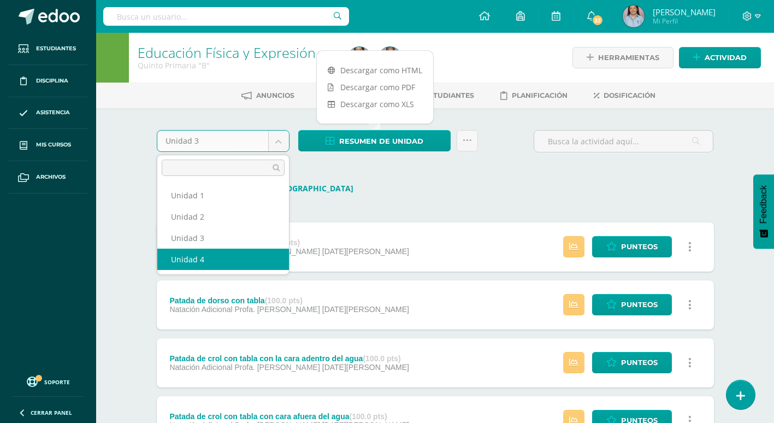
select select "Unidad 4"
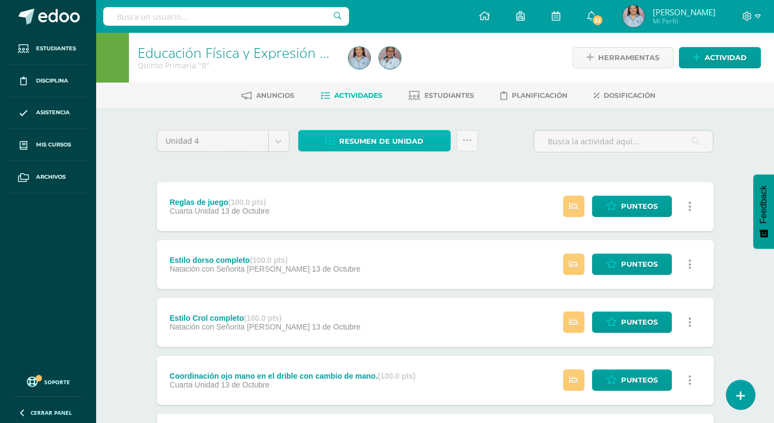
click at [371, 145] on span "Resumen de unidad" at bounding box center [381, 141] width 84 height 20
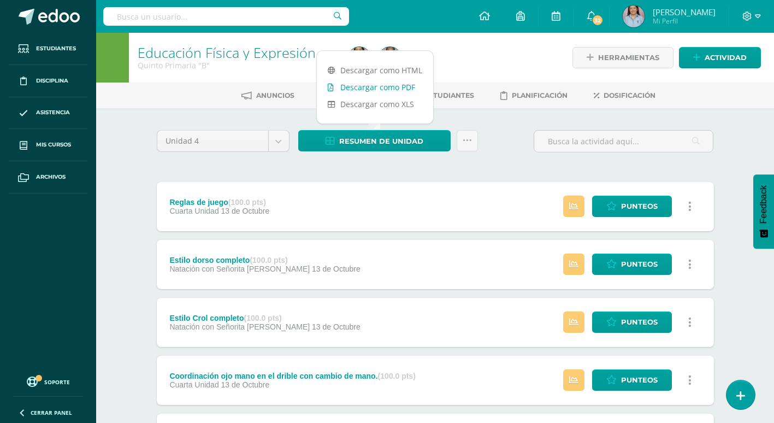
click at [397, 86] on link "Descargar como PDF" at bounding box center [375, 87] width 116 height 17
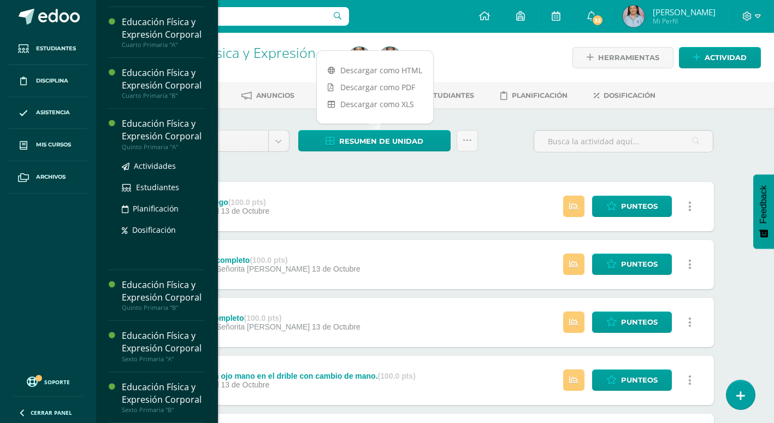
scroll to position [672, 0]
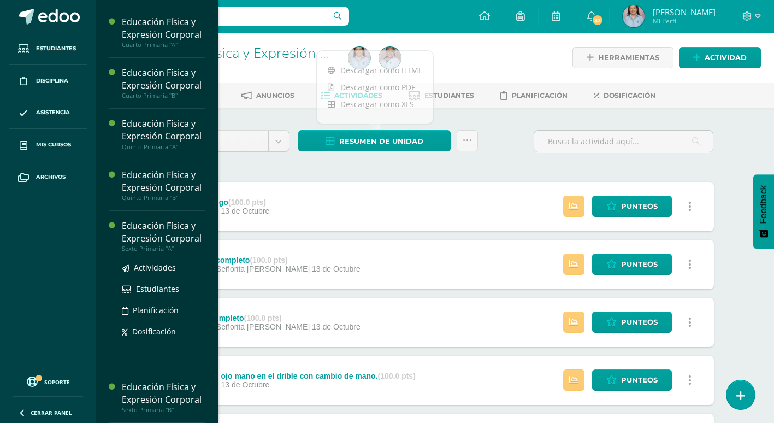
drag, startPoint x: 146, startPoint y: 218, endPoint x: 153, endPoint y: 211, distance: 10.0
click at [146, 220] on div "Educación Física y Expresión Corporal" at bounding box center [163, 232] width 83 height 25
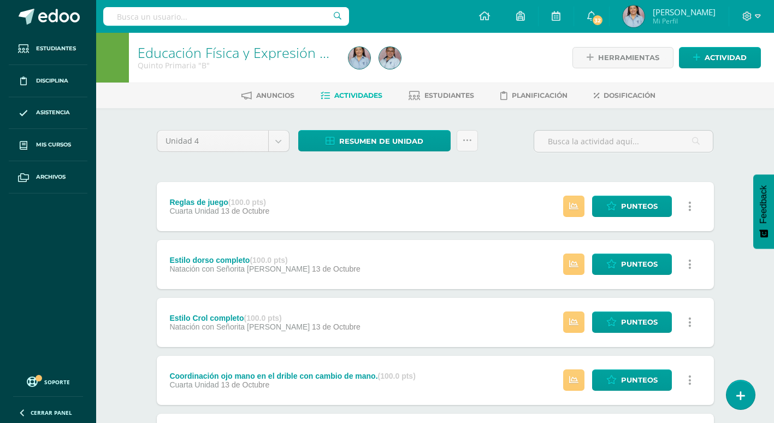
scroll to position [569, 0]
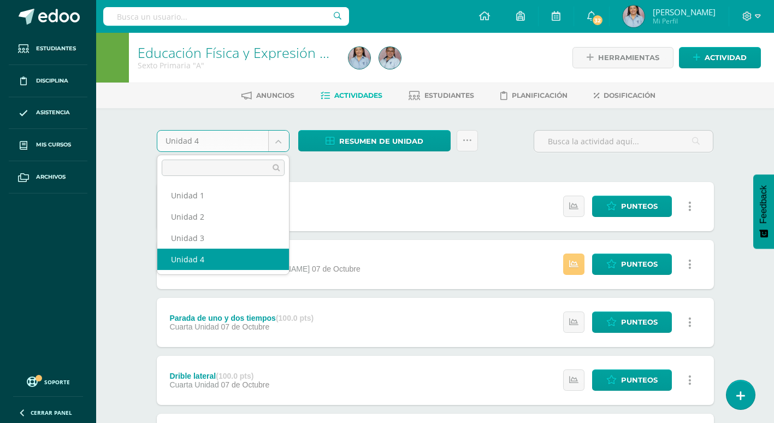
click at [287, 144] on body "Estudiantes Disciplina Asistencia Mis cursos Archivos Soporte Ayuda Reportar un…" at bounding box center [387, 410] width 774 height 821
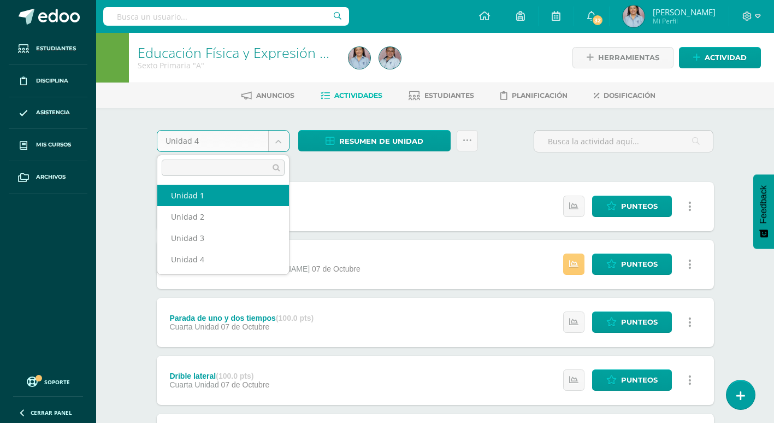
select select "Unidad 1"
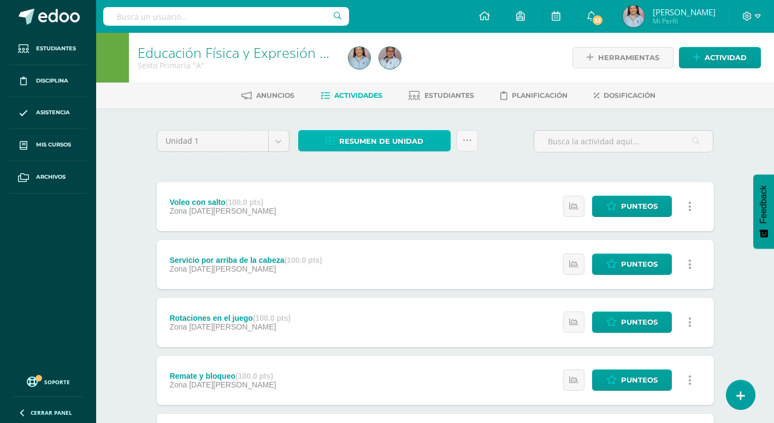
click at [389, 143] on span "Resumen de unidad" at bounding box center [381, 141] width 84 height 20
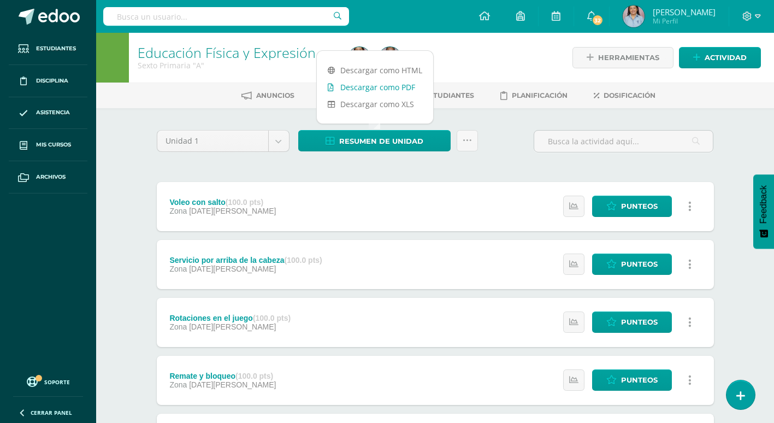
click at [413, 82] on link "Descargar como PDF" at bounding box center [375, 87] width 116 height 17
click at [279, 138] on body "Estudiantes Disciplina Asistencia Mis cursos Archivos Soporte Ayuda Reportar un…" at bounding box center [387, 325] width 774 height 651
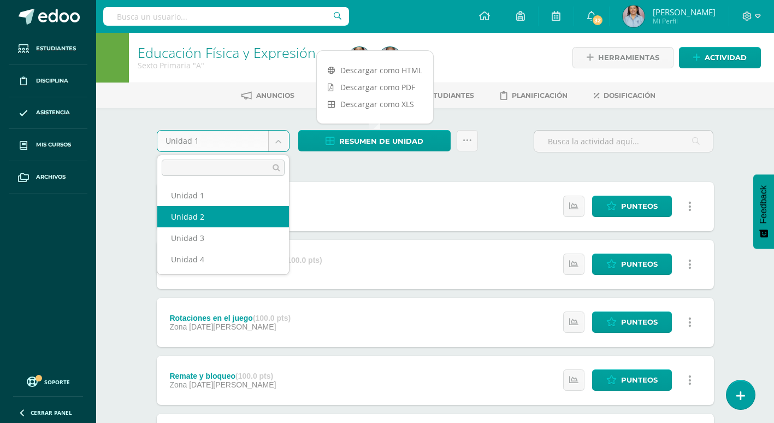
select select "Unidad 2"
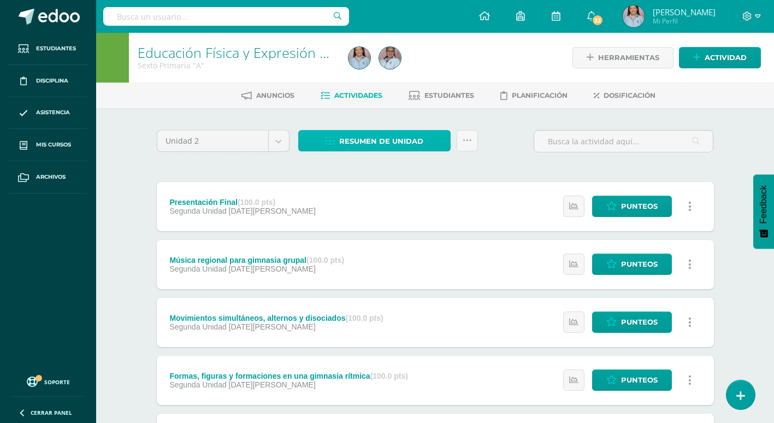
drag, startPoint x: 359, startPoint y: 140, endPoint x: 359, endPoint y: 129, distance: 10.9
click at [359, 140] on span "Resumen de unidad" at bounding box center [381, 141] width 84 height 20
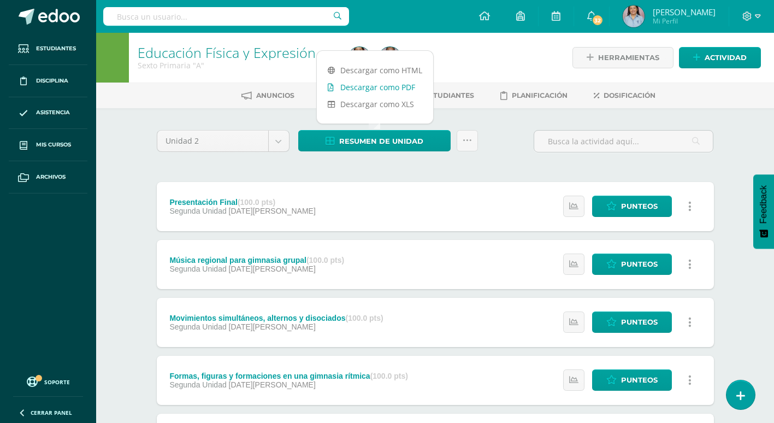
click at [360, 86] on link "Descargar como PDF" at bounding box center [375, 87] width 116 height 17
click at [278, 138] on body "Estudiantes Disciplina Asistencia Mis cursos Archivos Soporte Ayuda Reportar un…" at bounding box center [387, 410] width 774 height 821
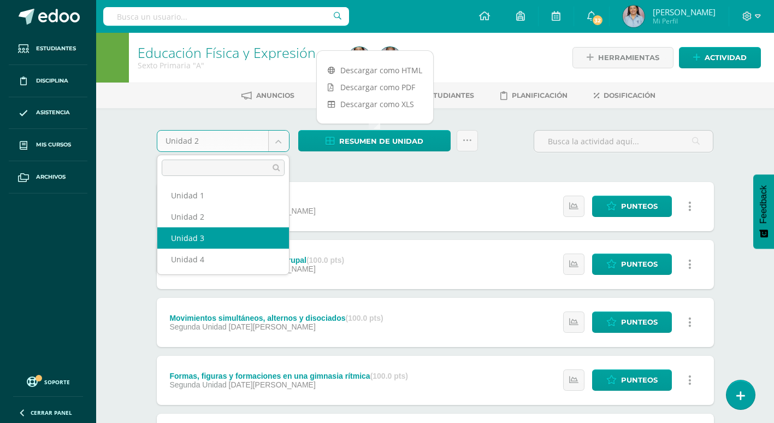
select select "Unidad 3"
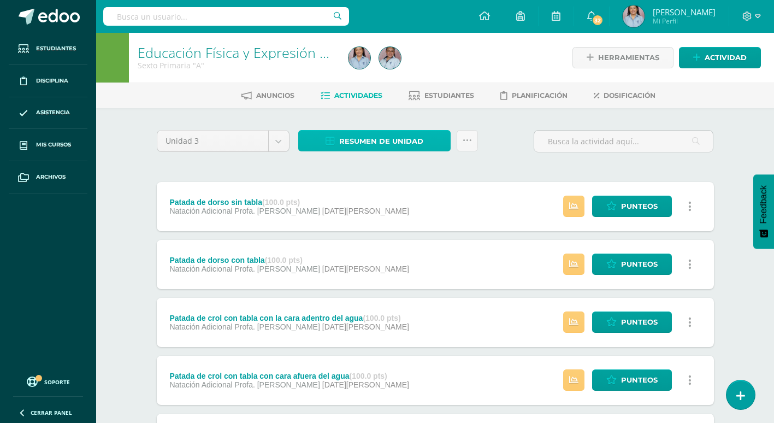
click at [355, 138] on span "Resumen de unidad" at bounding box center [381, 141] width 84 height 20
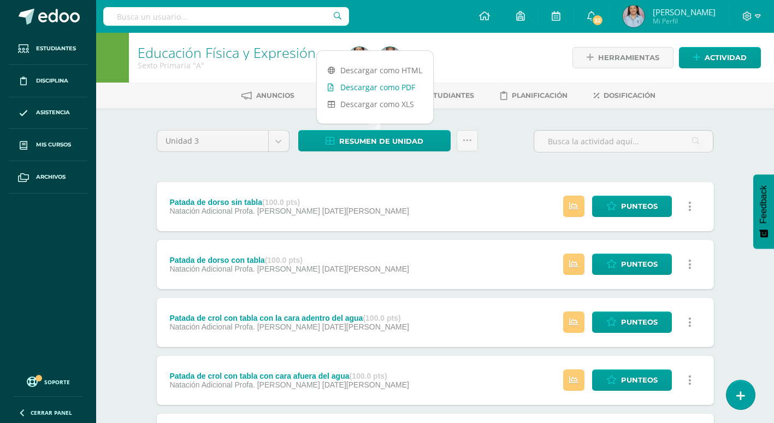
click at [368, 90] on link "Descargar como PDF" at bounding box center [375, 87] width 116 height 17
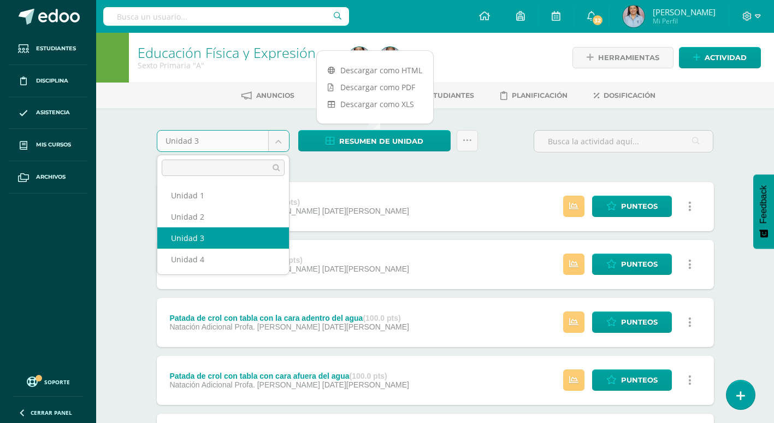
click at [276, 144] on body "Estudiantes Disciplina Asistencia Mis cursos Archivos Soporte Ayuda Reportar un…" at bounding box center [387, 410] width 774 height 821
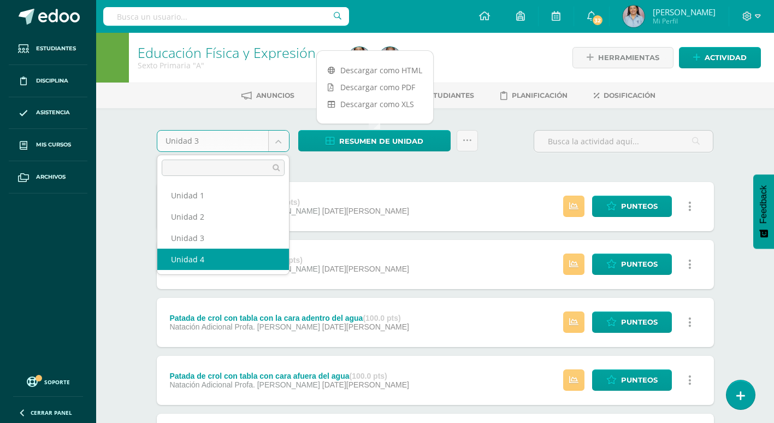
select select "Unidad 4"
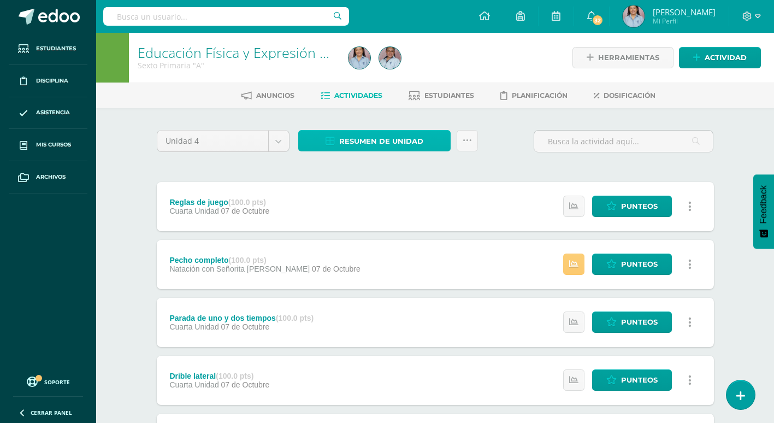
click at [403, 146] on span "Resumen de unidad" at bounding box center [381, 141] width 84 height 20
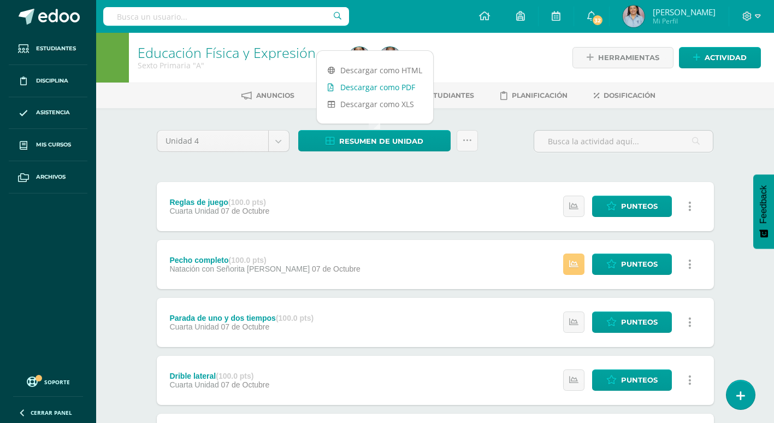
click at [404, 90] on link "Descargar como PDF" at bounding box center [375, 87] width 116 height 17
click at [479, 55] on div at bounding box center [451, 58] width 215 height 50
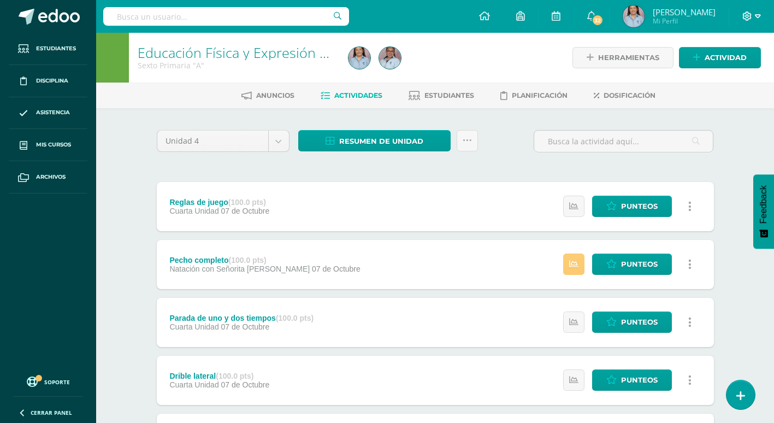
click at [746, 21] on span at bounding box center [751, 16] width 19 height 12
click at [715, 72] on span "Cerrar sesión" at bounding box center [723, 74] width 49 height 10
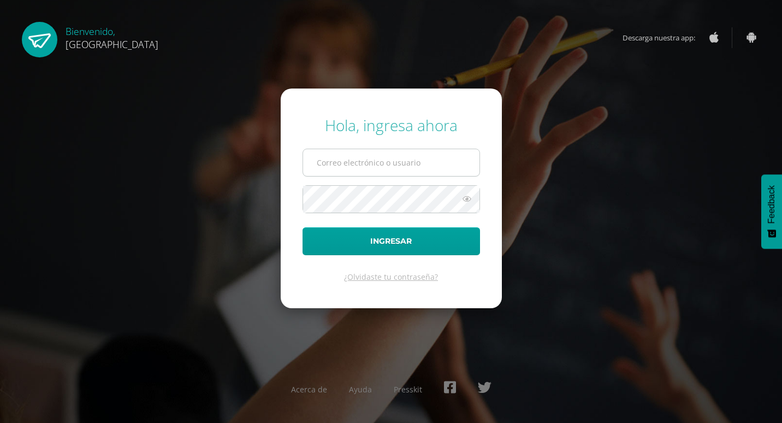
type input "[PERSON_NAME][EMAIL_ADDRESS][PERSON_NAME][DOMAIN_NAME]"
click at [453, 171] on input "[PERSON_NAME][EMAIL_ADDRESS][PERSON_NAME][DOMAIN_NAME]" at bounding box center [391, 162] width 176 height 27
